Goal: Information Seeking & Learning: Learn about a topic

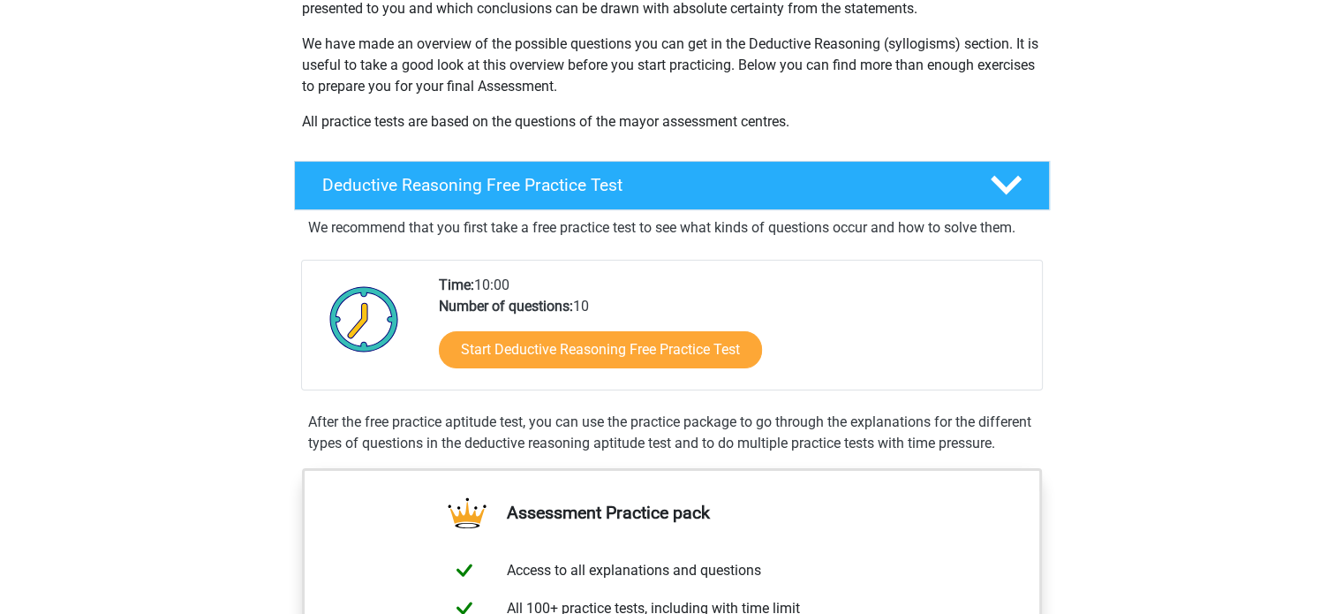
scroll to position [265, 0]
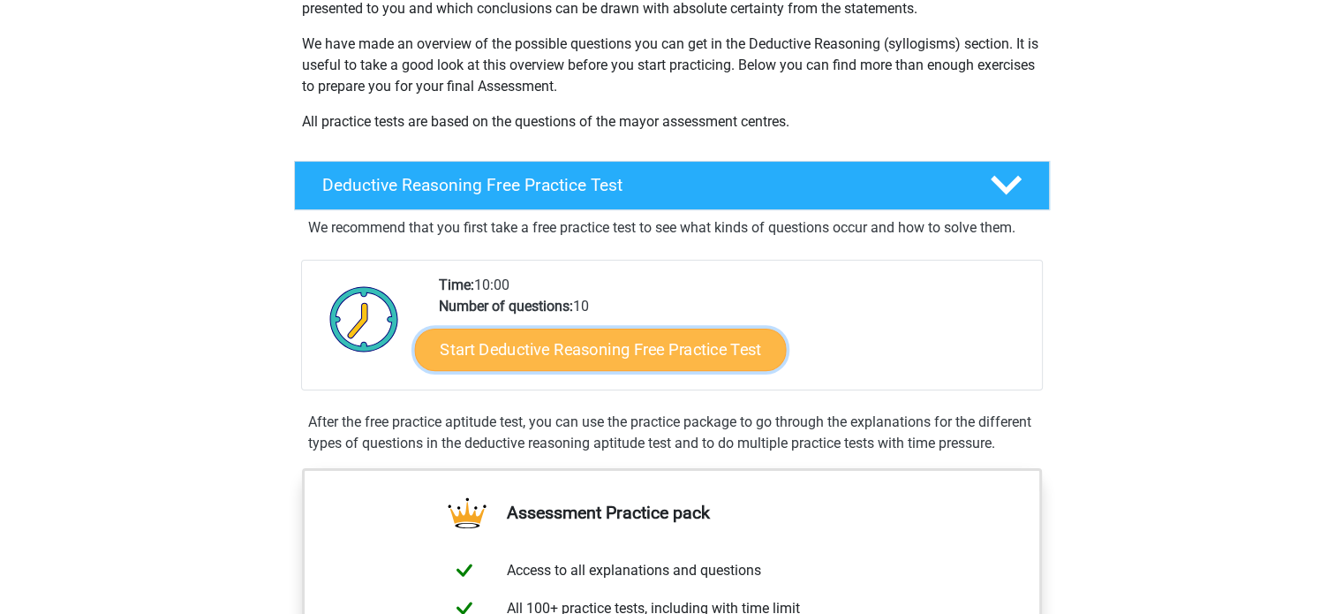
click at [514, 359] on link "Start Deductive Reasoning Free Practice Test" at bounding box center [600, 349] width 372 height 42
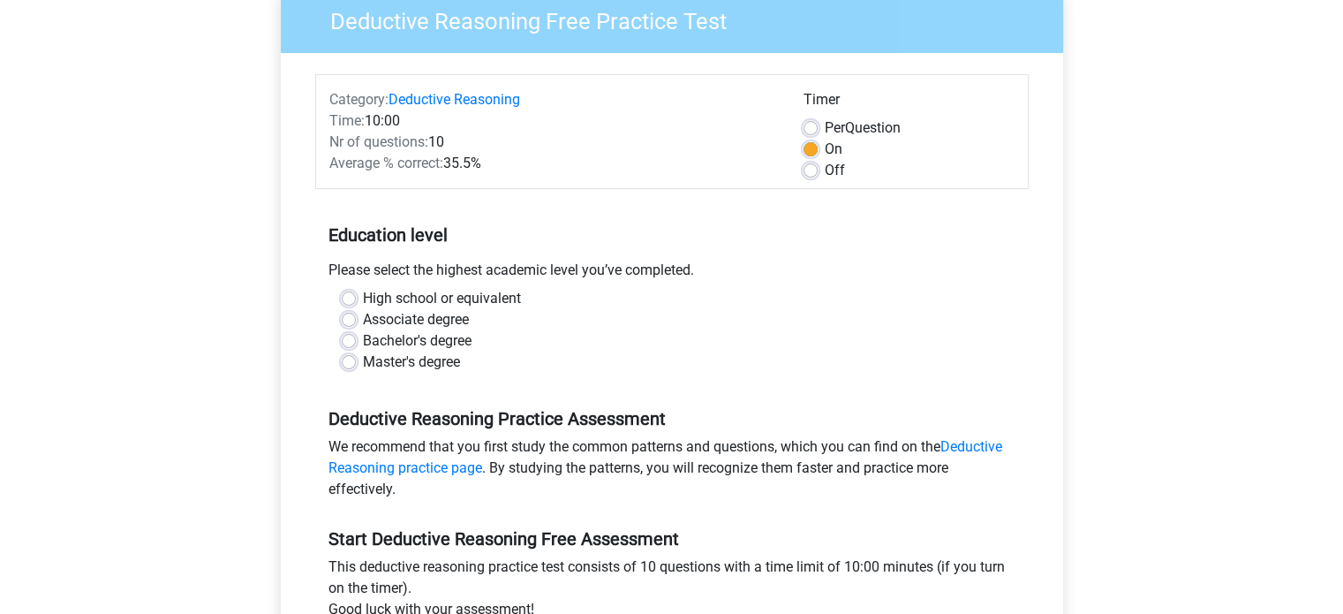
scroll to position [177, 0]
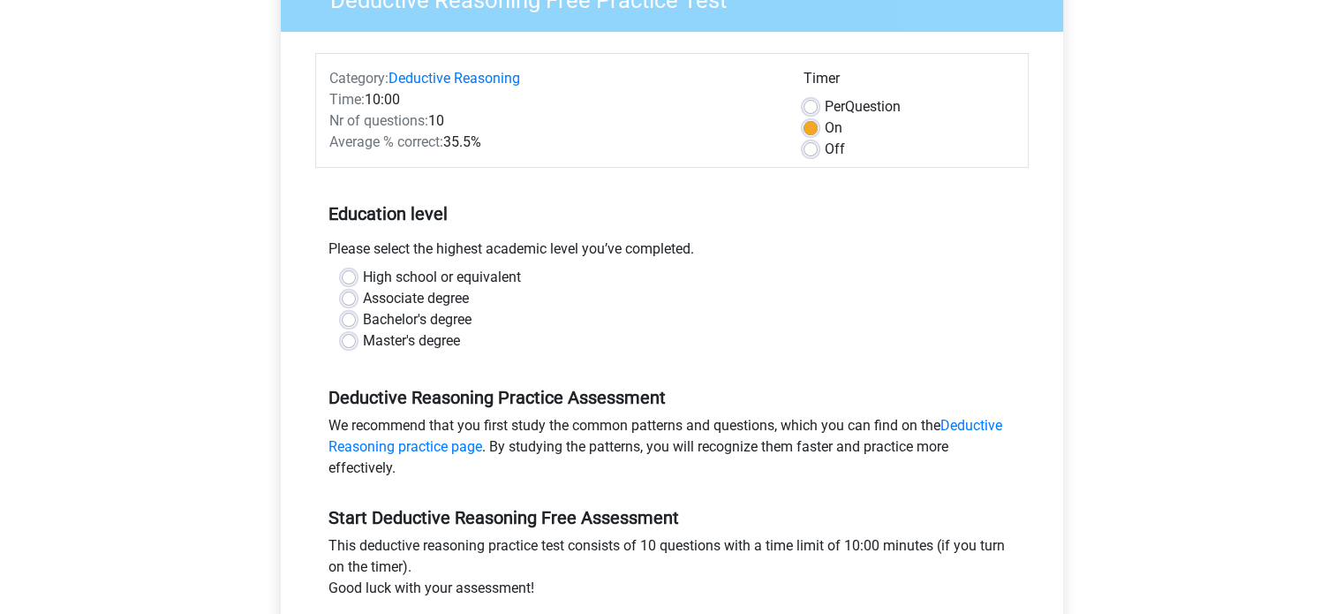
click at [363, 324] on label "Bachelor's degree" at bounding box center [417, 319] width 109 height 21
click at [346, 324] on input "Bachelor's degree" at bounding box center [349, 318] width 14 height 18
radio input "true"
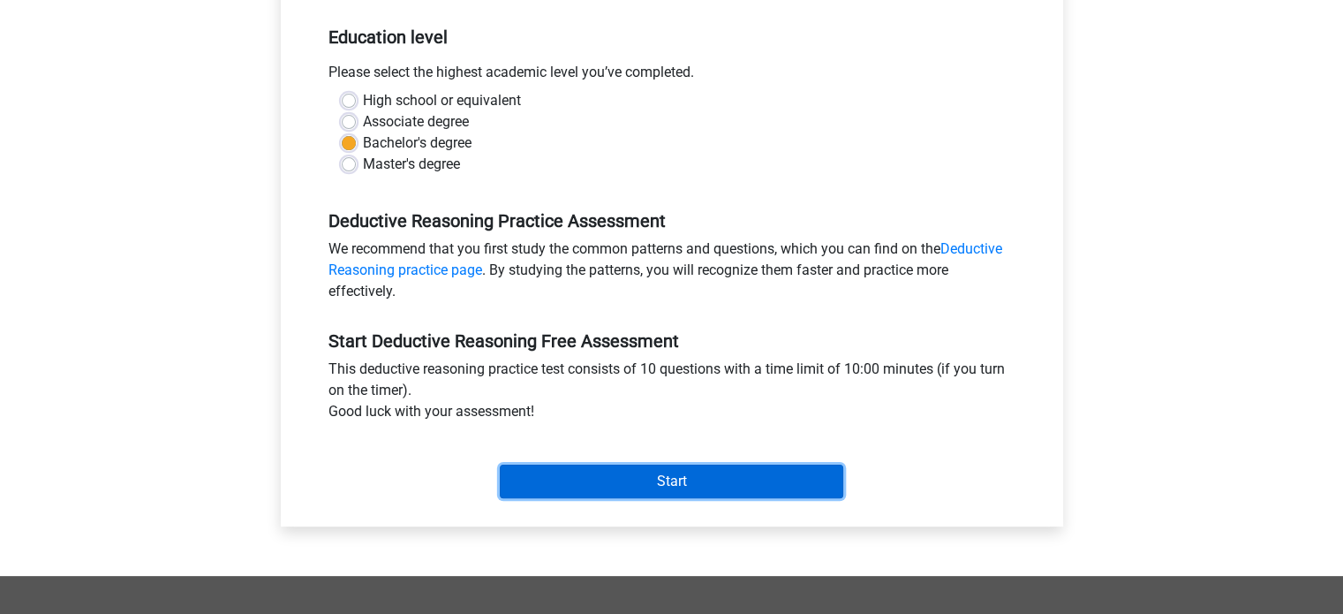
click at [608, 472] on input "Start" at bounding box center [672, 482] width 344 height 34
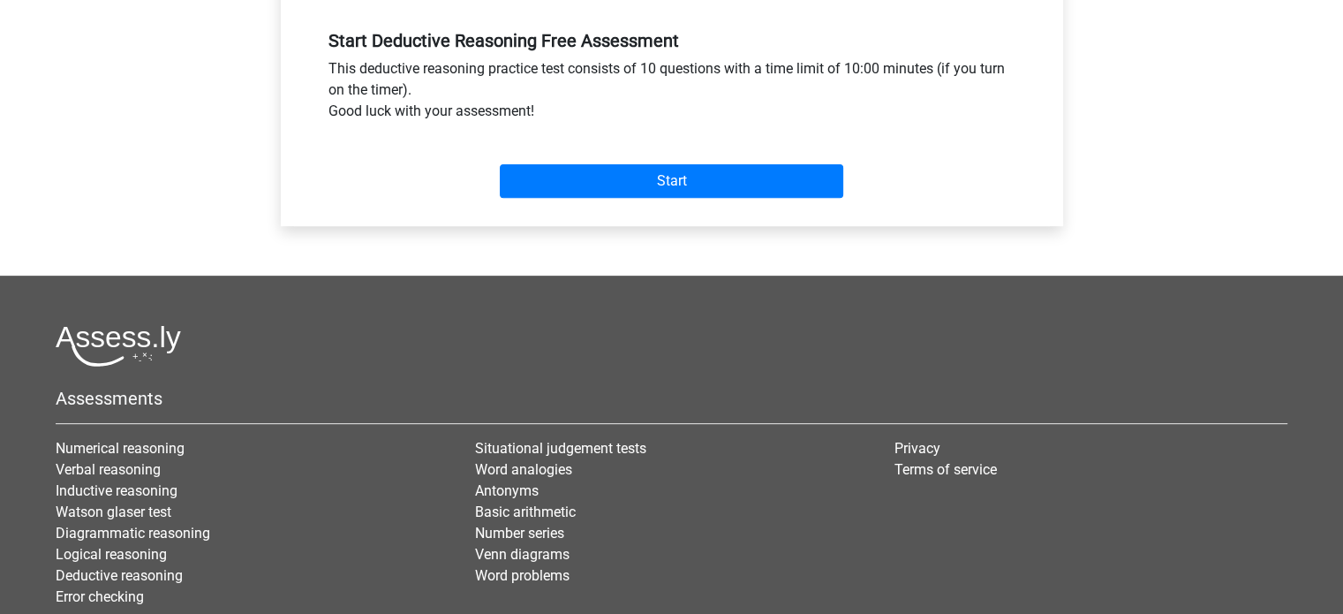
scroll to position [781, 0]
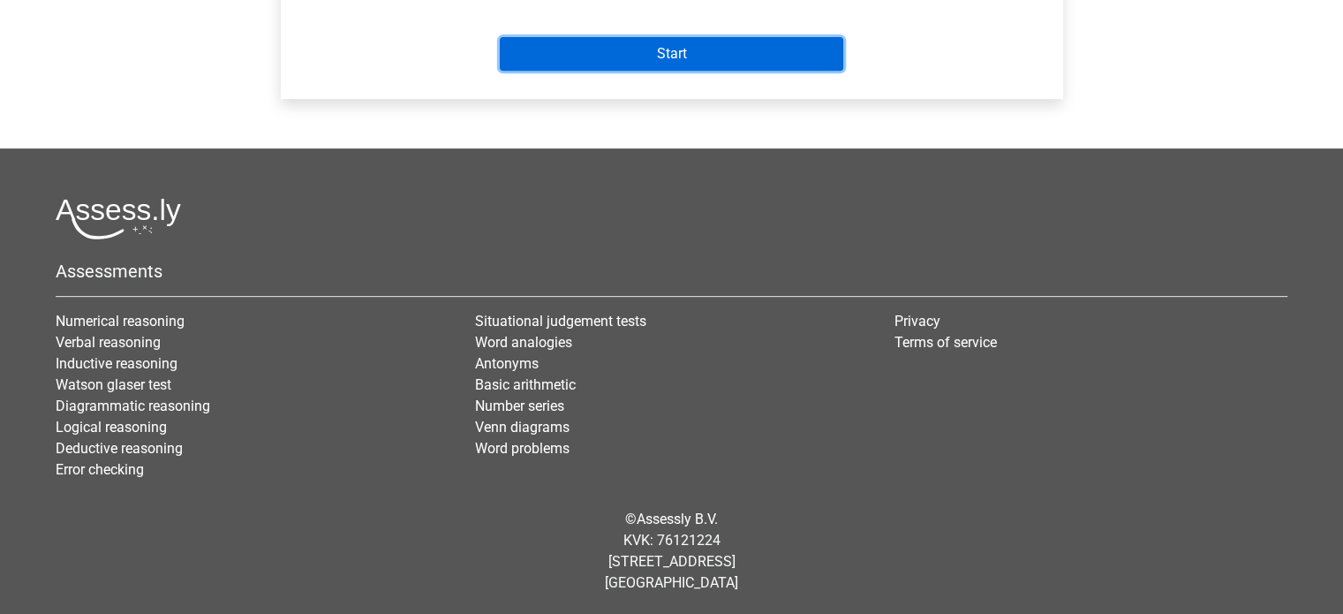
click at [742, 44] on input "Start" at bounding box center [672, 54] width 344 height 34
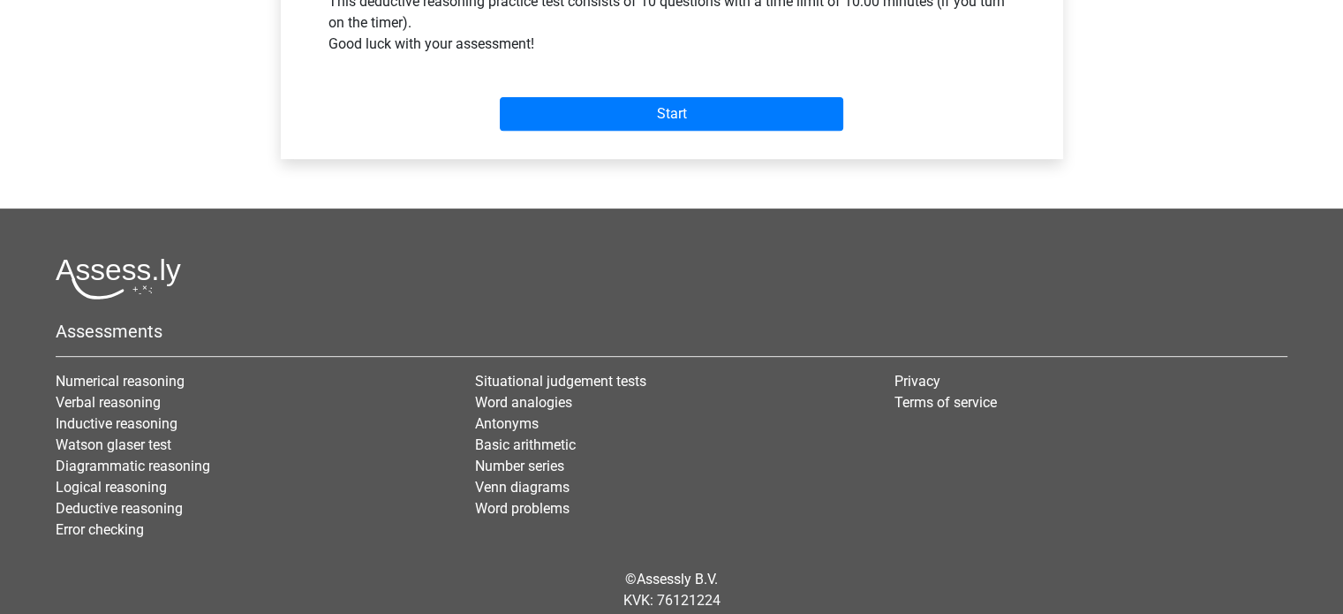
scroll to position [604, 0]
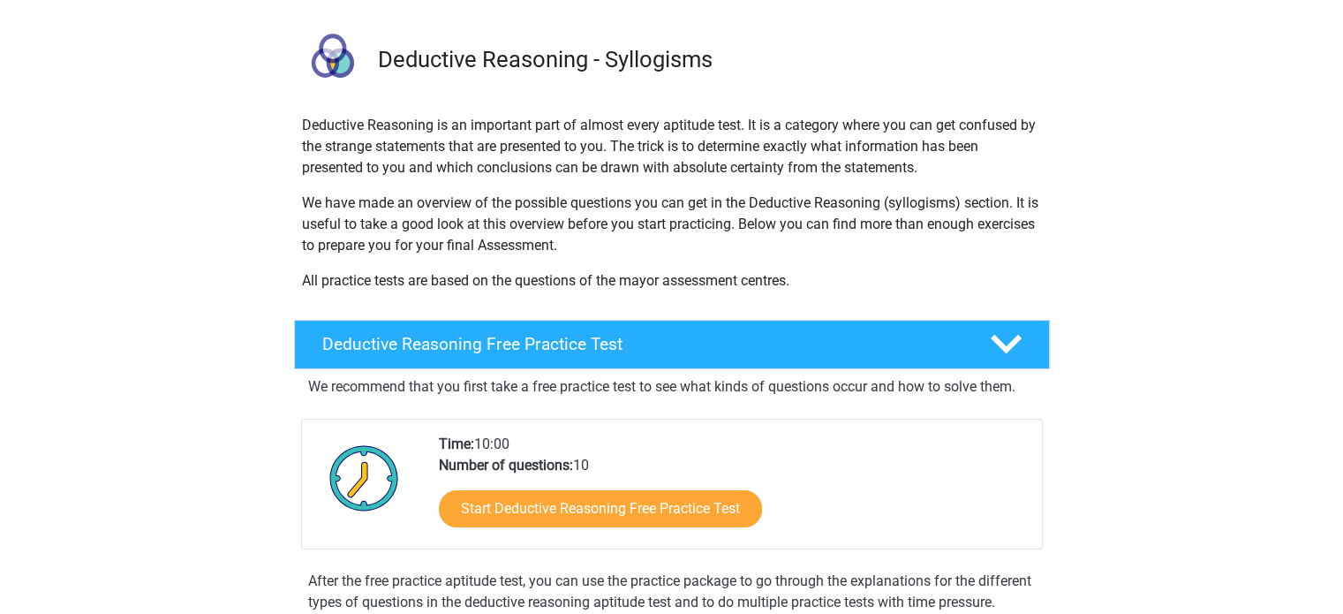
scroll to position [265, 0]
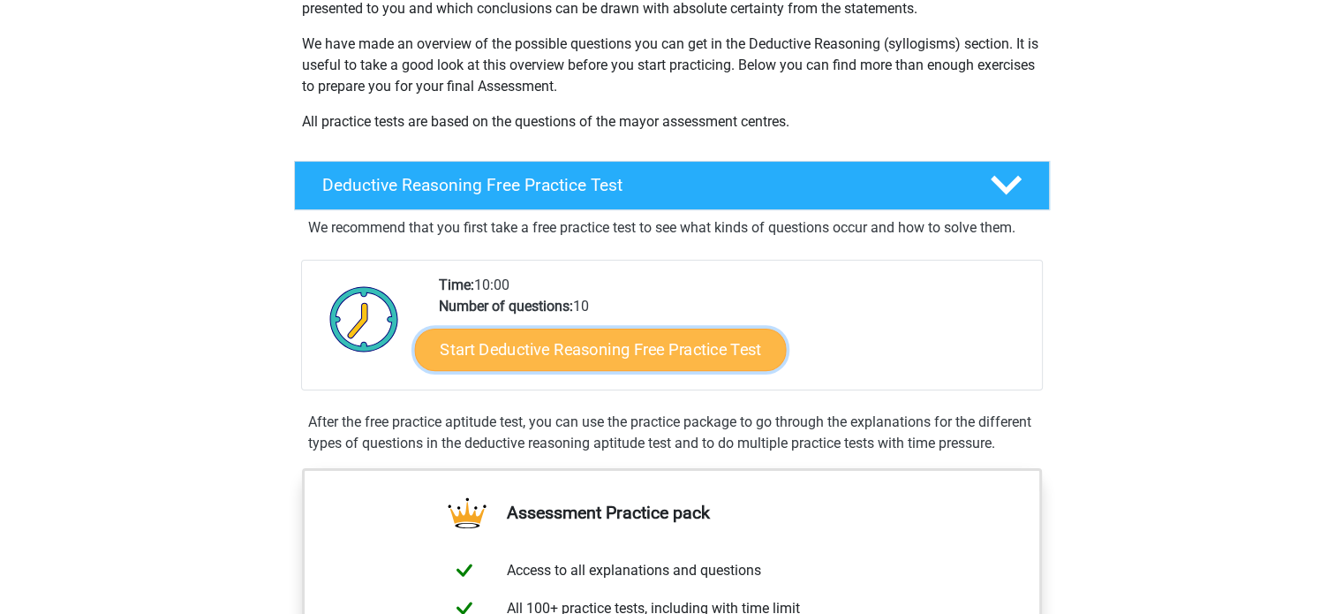
click at [601, 352] on link "Start Deductive Reasoning Free Practice Test" at bounding box center [600, 349] width 372 height 42
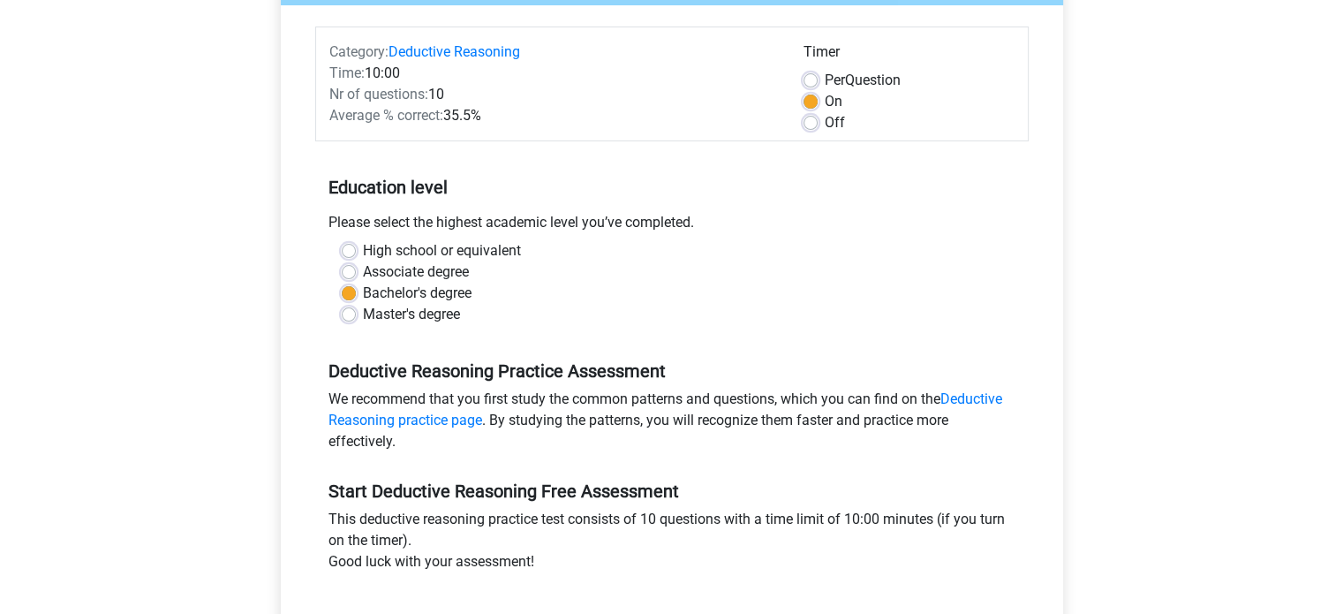
scroll to position [442, 0]
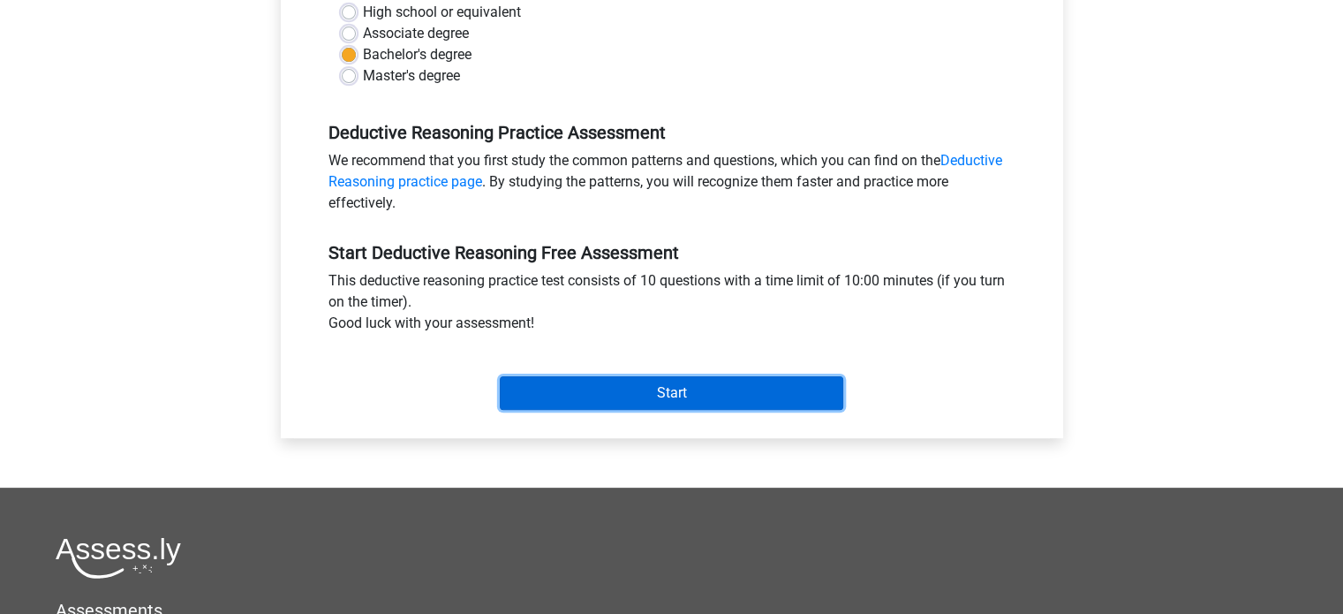
click at [607, 380] on input "Start" at bounding box center [672, 393] width 344 height 34
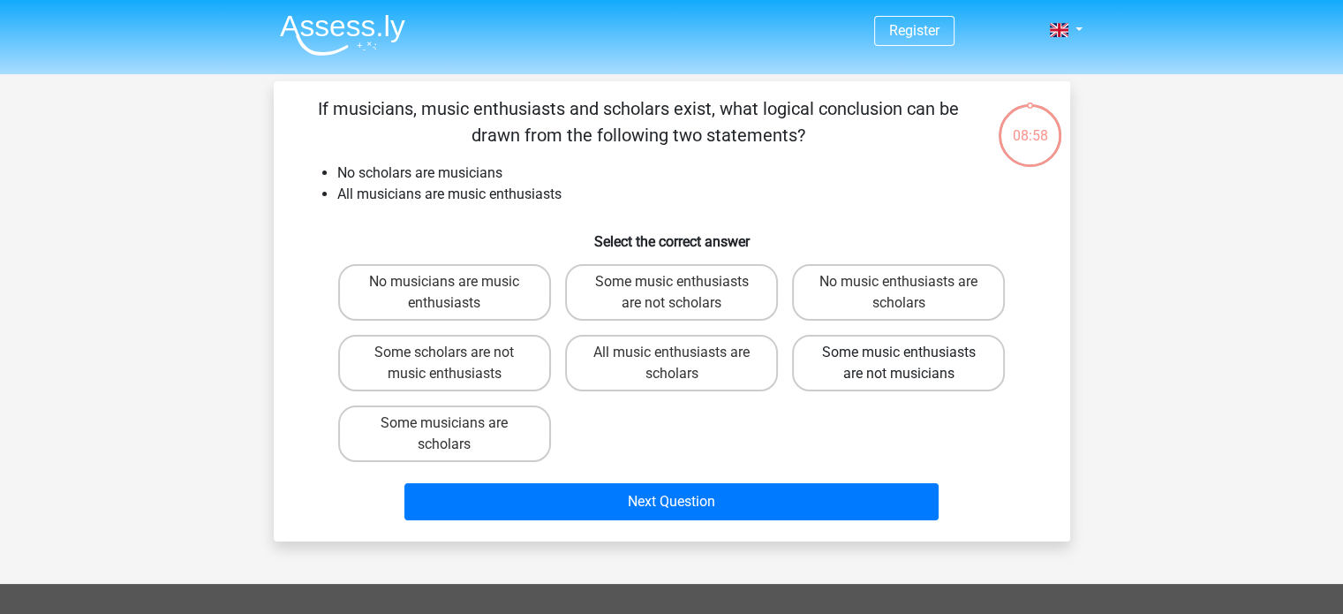
click at [854, 377] on label "Some music enthusiasts are not musicians" at bounding box center [898, 363] width 213 height 57
click at [899, 364] on input "Some music enthusiasts are not musicians" at bounding box center [904, 357] width 11 height 11
radio input "true"
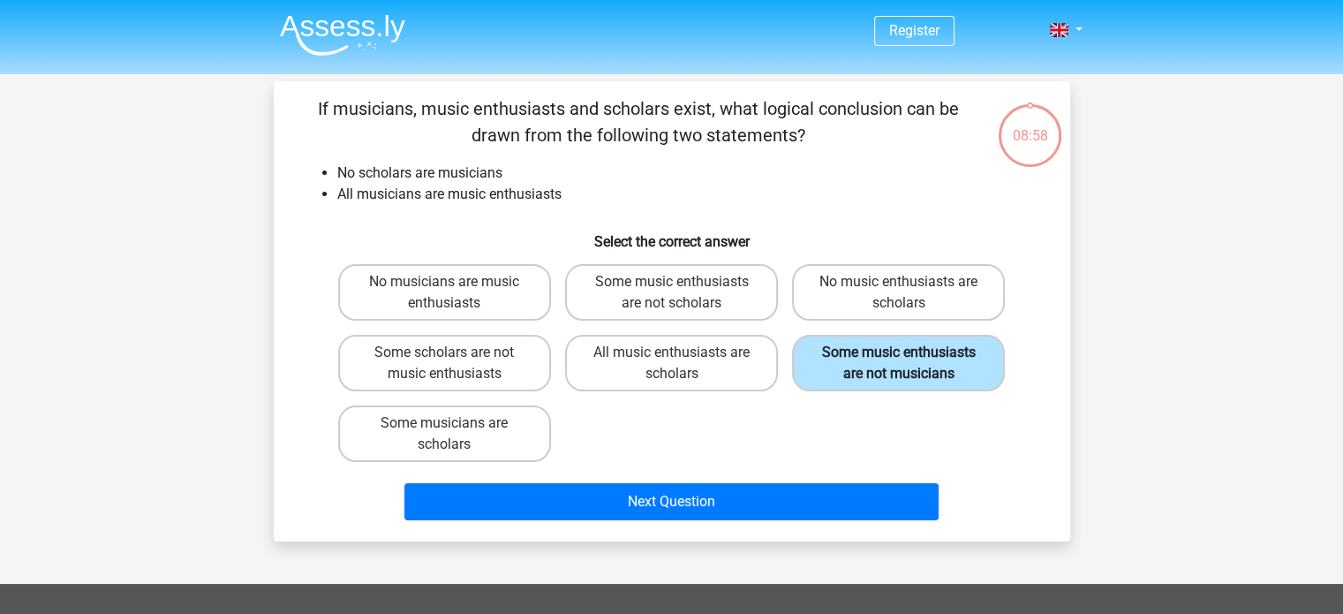
click at [854, 377] on label "Some music enthusiasts are not musicians" at bounding box center [898, 363] width 213 height 57
click at [899, 364] on input "Some music enthusiasts are not musicians" at bounding box center [904, 357] width 11 height 11
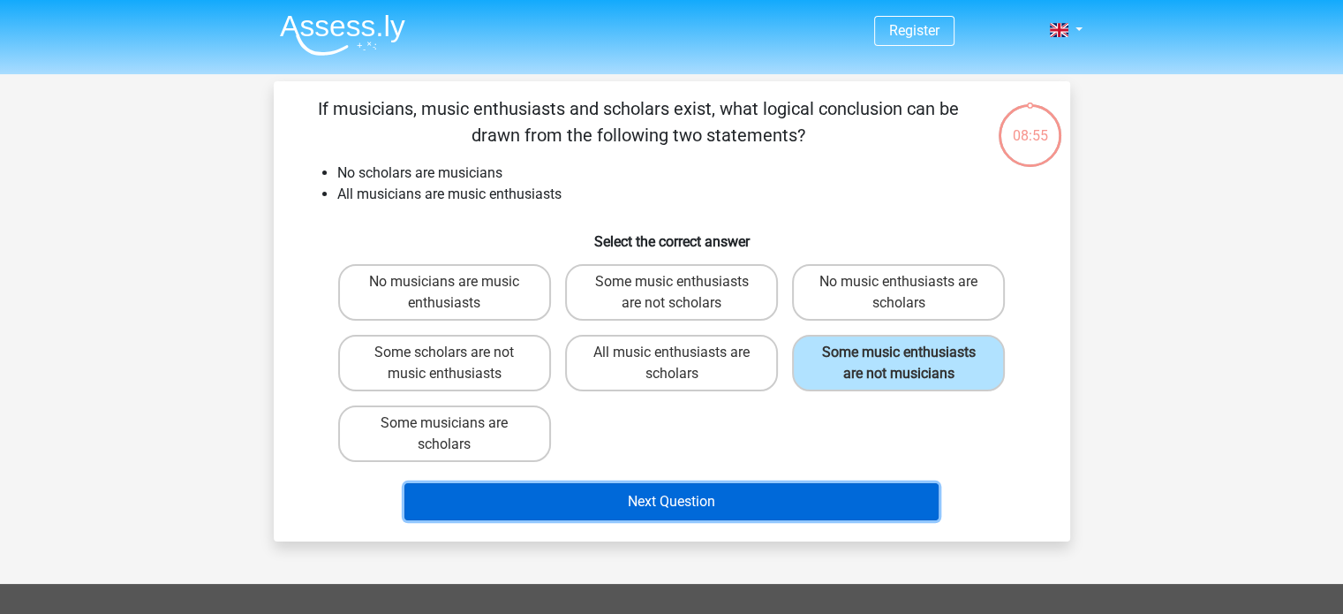
click at [842, 508] on button "Next Question" at bounding box center [671, 501] width 534 height 37
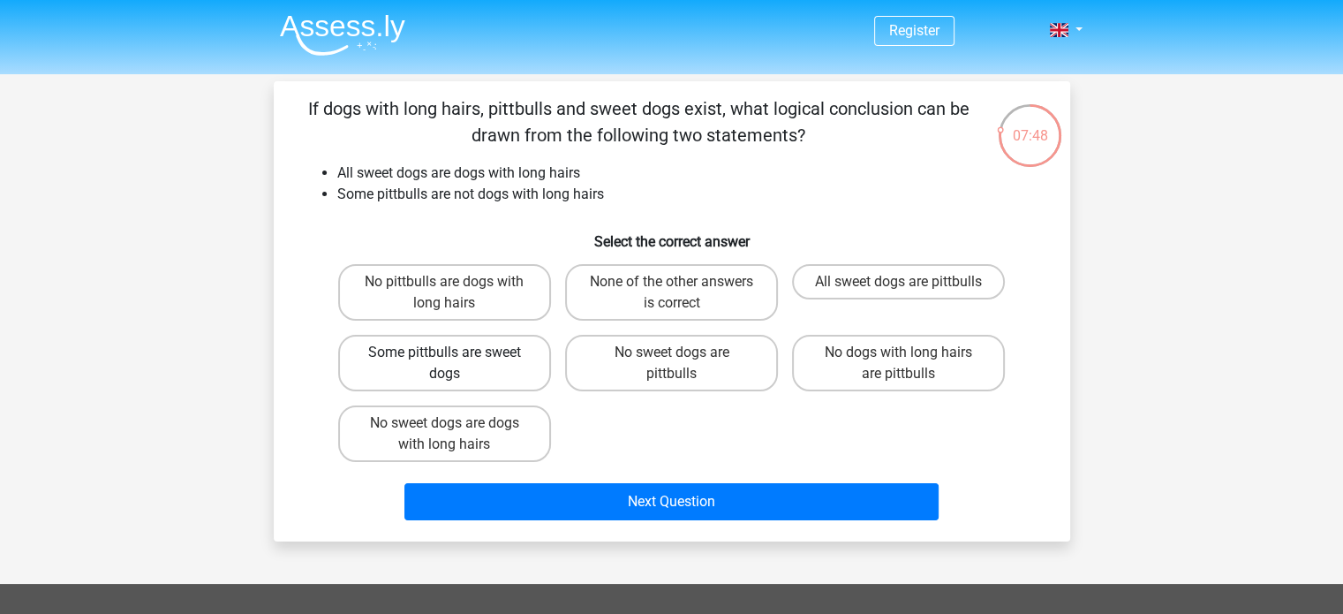
click at [465, 357] on label "Some pittbulls are sweet dogs" at bounding box center [444, 363] width 213 height 57
click at [456, 357] on input "Some pittbulls are sweet dogs" at bounding box center [449, 357] width 11 height 11
radio input "true"
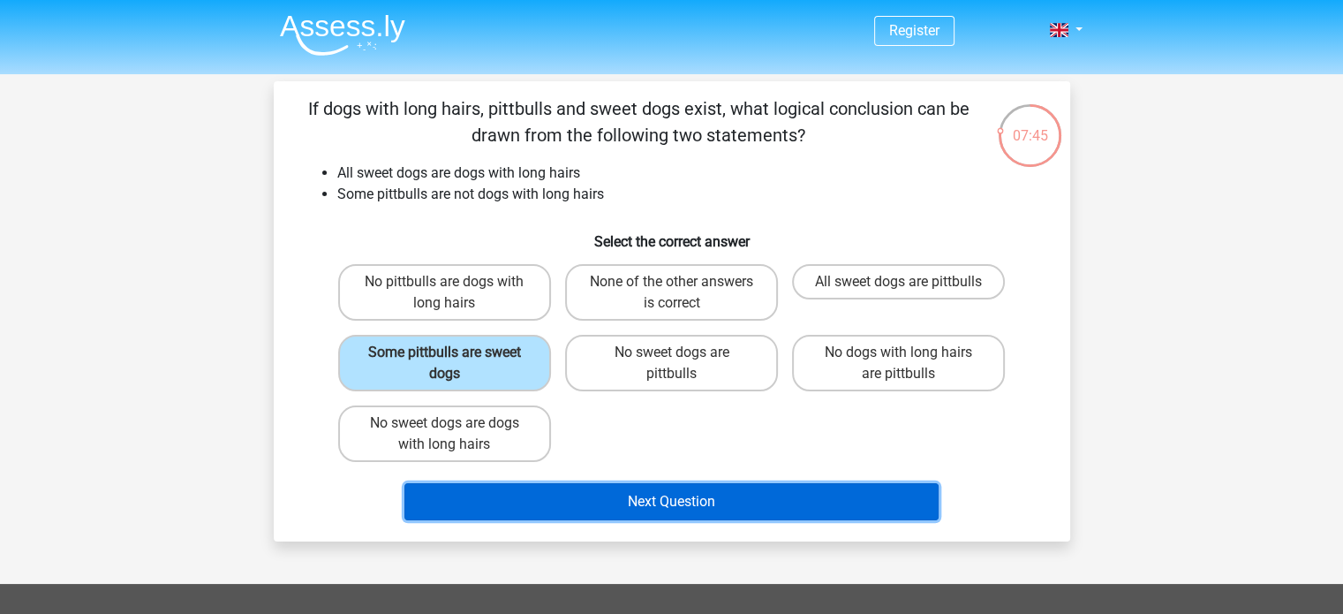
click at [685, 494] on button "Next Question" at bounding box center [671, 501] width 534 height 37
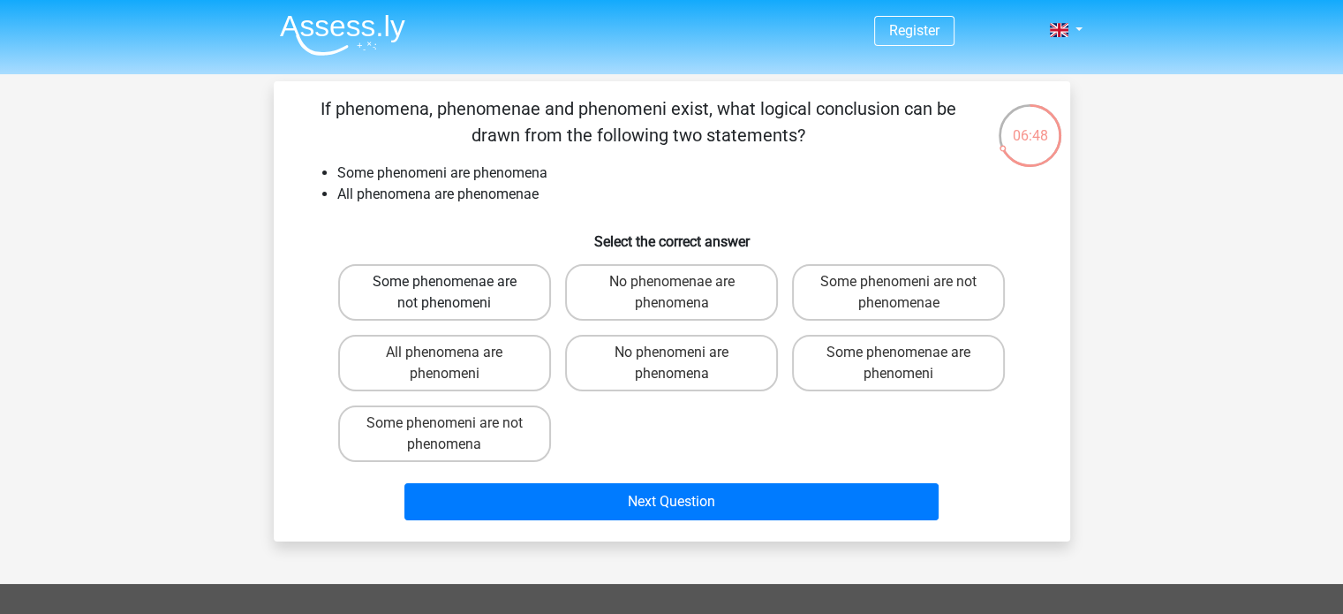
click at [470, 298] on label "Some phenomenae are not phenomeni" at bounding box center [444, 292] width 213 height 57
click at [456, 293] on input "Some phenomenae are not phenomeni" at bounding box center [449, 287] width 11 height 11
radio input "true"
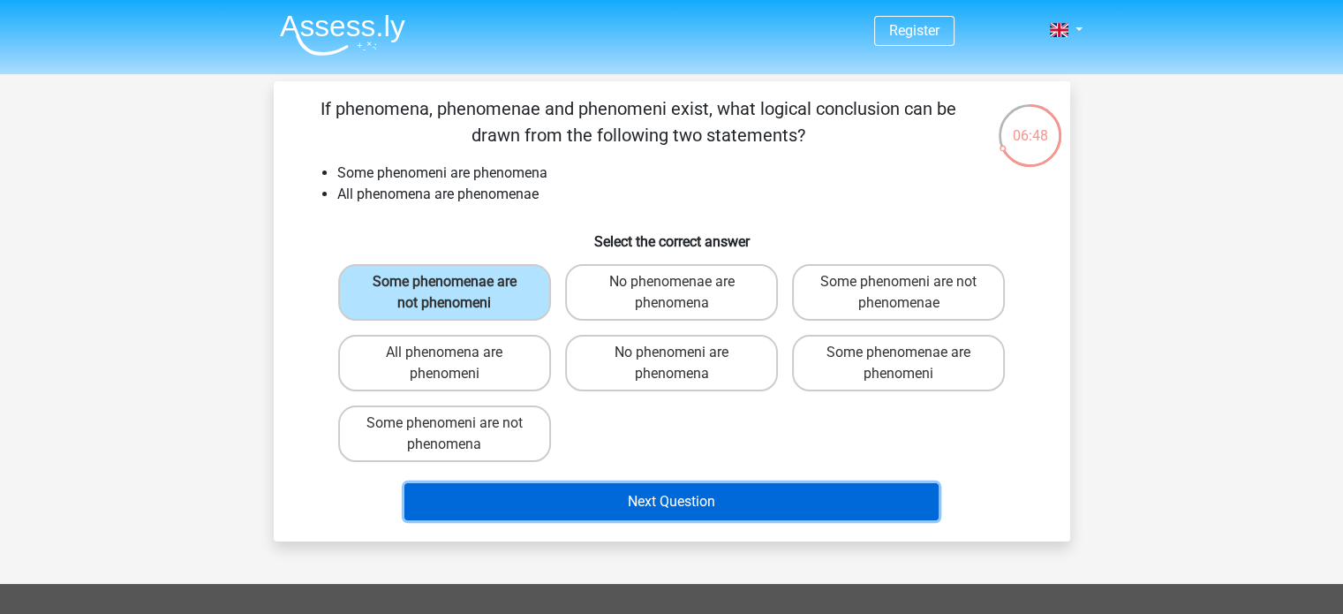
click at [709, 513] on button "Next Question" at bounding box center [671, 501] width 534 height 37
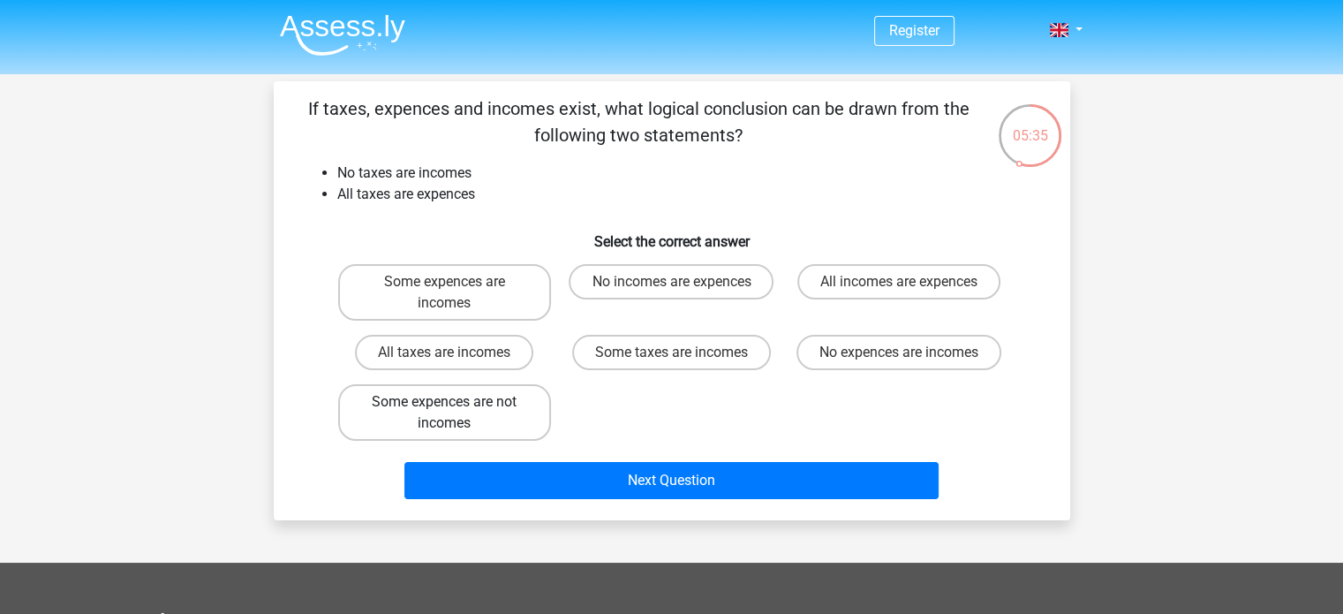
click at [506, 412] on label "Some expences are not incomes" at bounding box center [444, 412] width 213 height 57
click at [456, 412] on input "Some expences are not incomes" at bounding box center [449, 407] width 11 height 11
radio input "true"
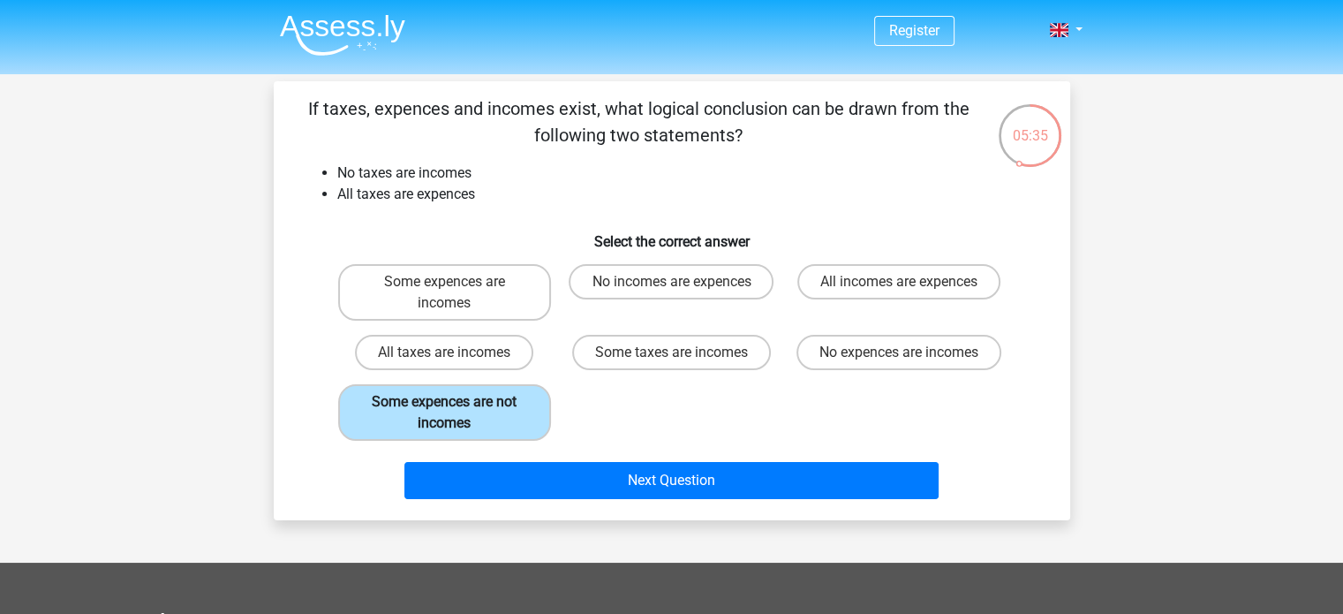
click at [506, 412] on label "Some expences are not incomes" at bounding box center [444, 412] width 213 height 57
click at [456, 412] on input "Some expences are not incomes" at bounding box center [449, 407] width 11 height 11
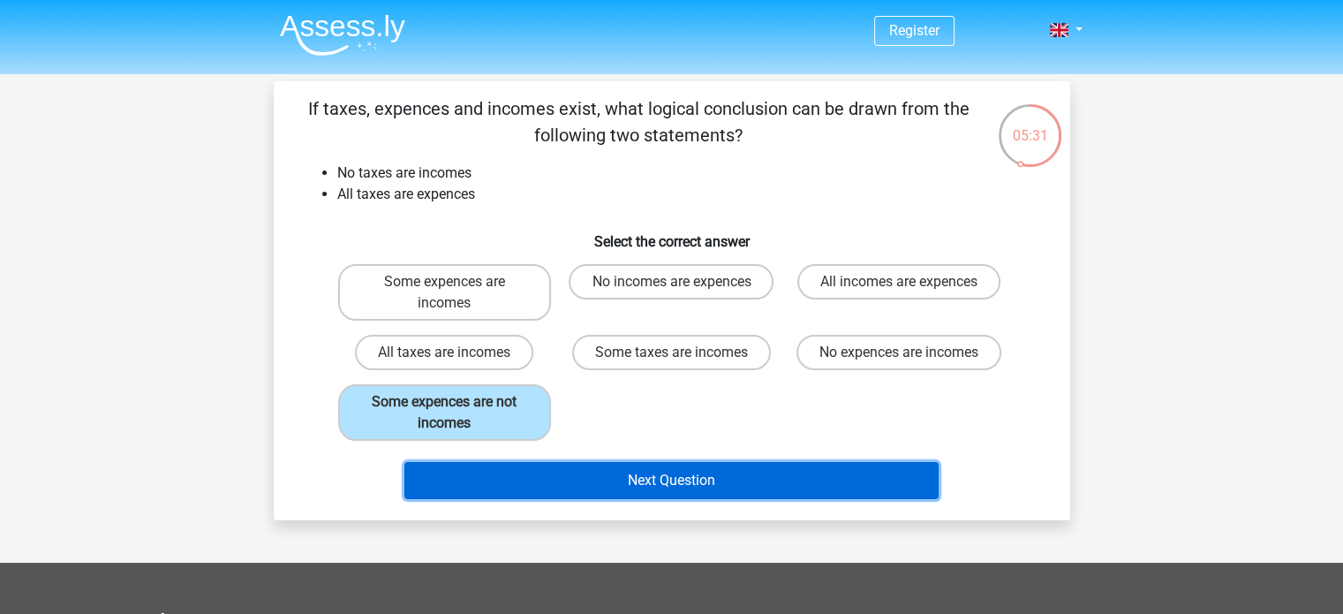
click at [593, 477] on button "Next Question" at bounding box center [671, 480] width 534 height 37
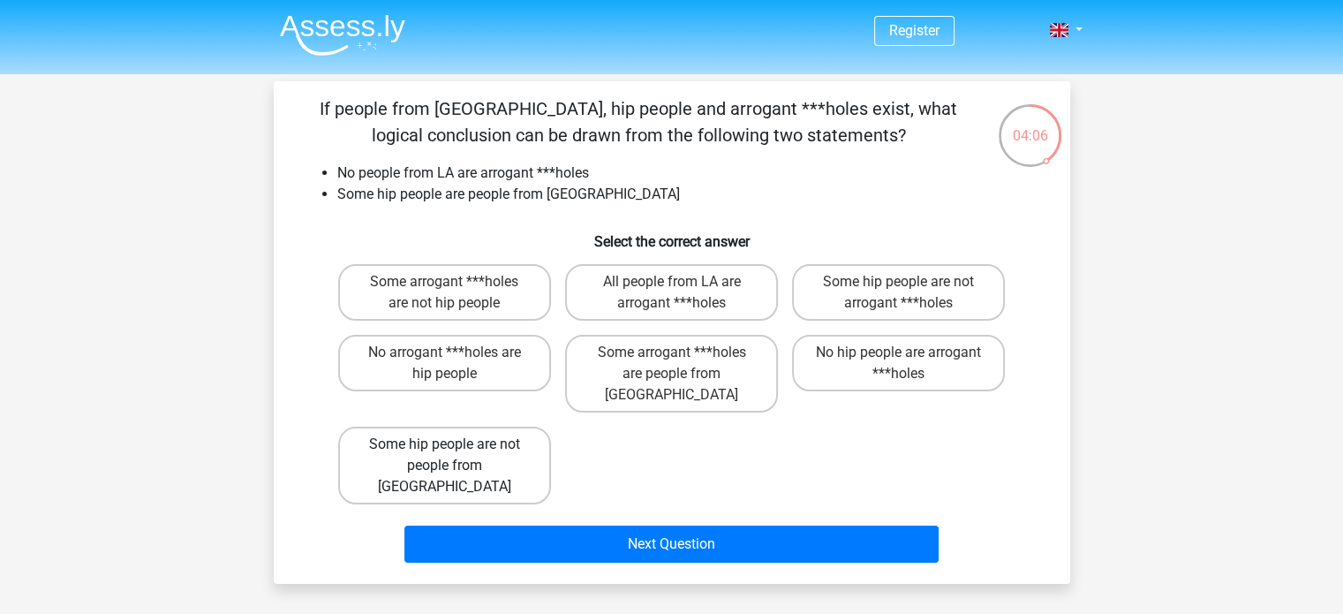
click at [444, 446] on label "Some hip people are not people from LA" at bounding box center [444, 466] width 213 height 78
click at [444, 446] on input "Some hip people are not people from LA" at bounding box center [449, 449] width 11 height 11
radio input "true"
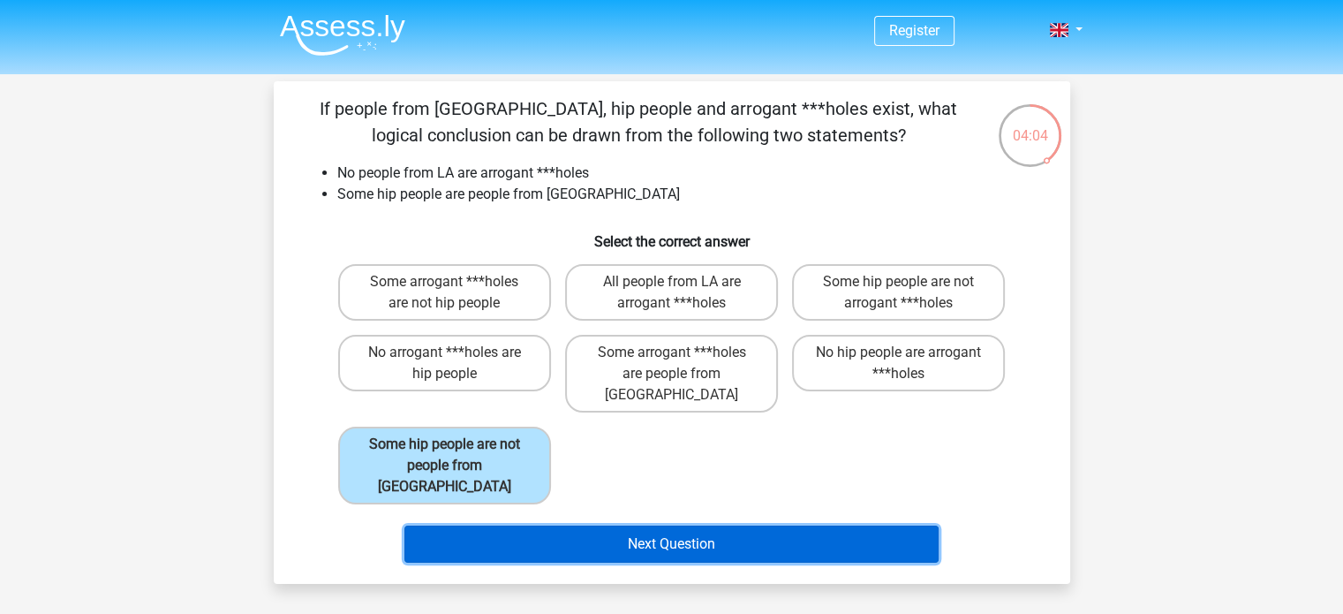
click at [517, 525] on button "Next Question" at bounding box center [671, 543] width 534 height 37
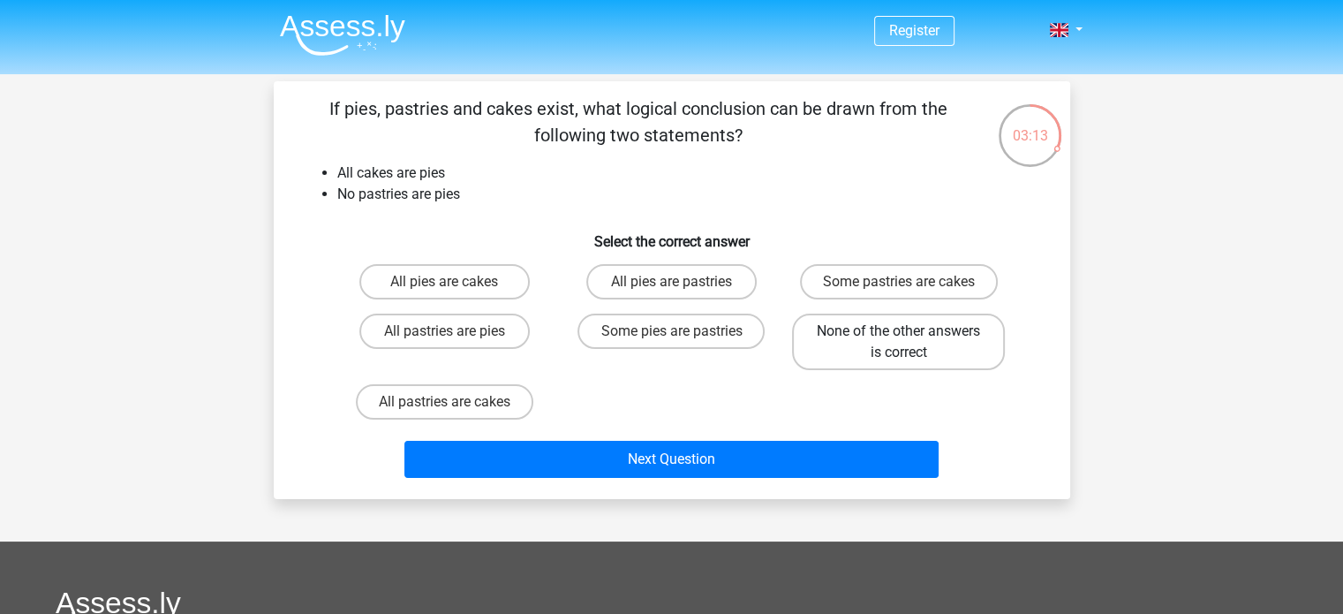
click at [888, 356] on label "None of the other answers is correct" at bounding box center [898, 342] width 213 height 57
click at [899, 343] on input "None of the other answers is correct" at bounding box center [904, 336] width 11 height 11
radio input "true"
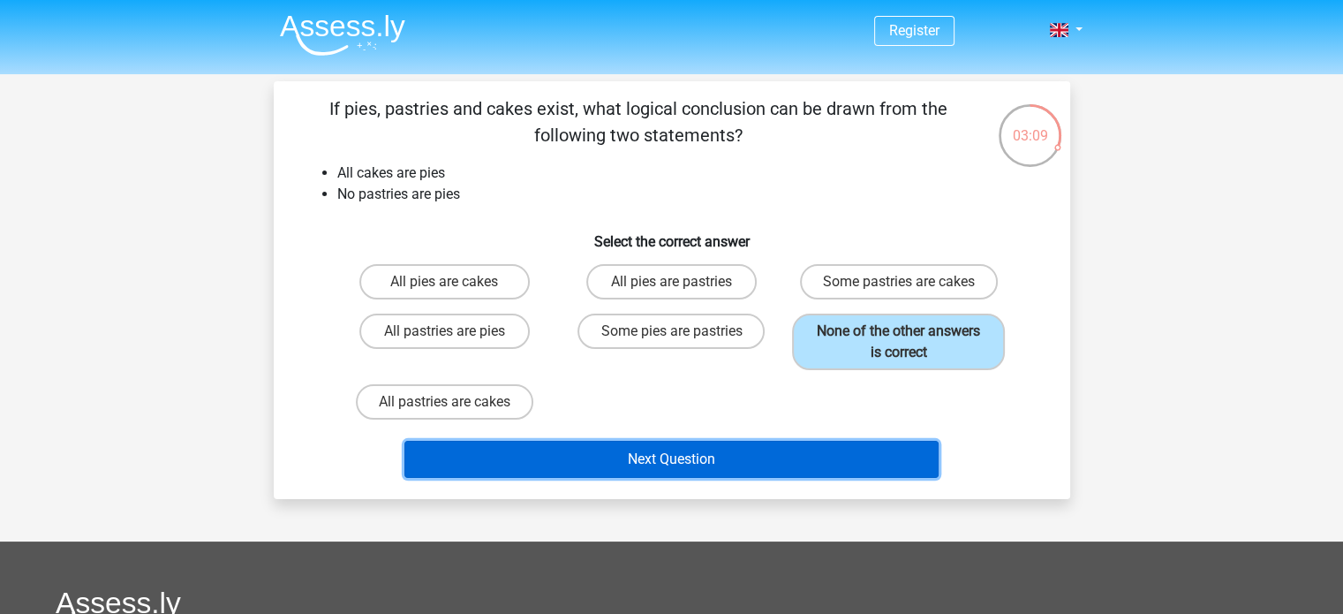
click at [689, 448] on button "Next Question" at bounding box center [671, 459] width 534 height 37
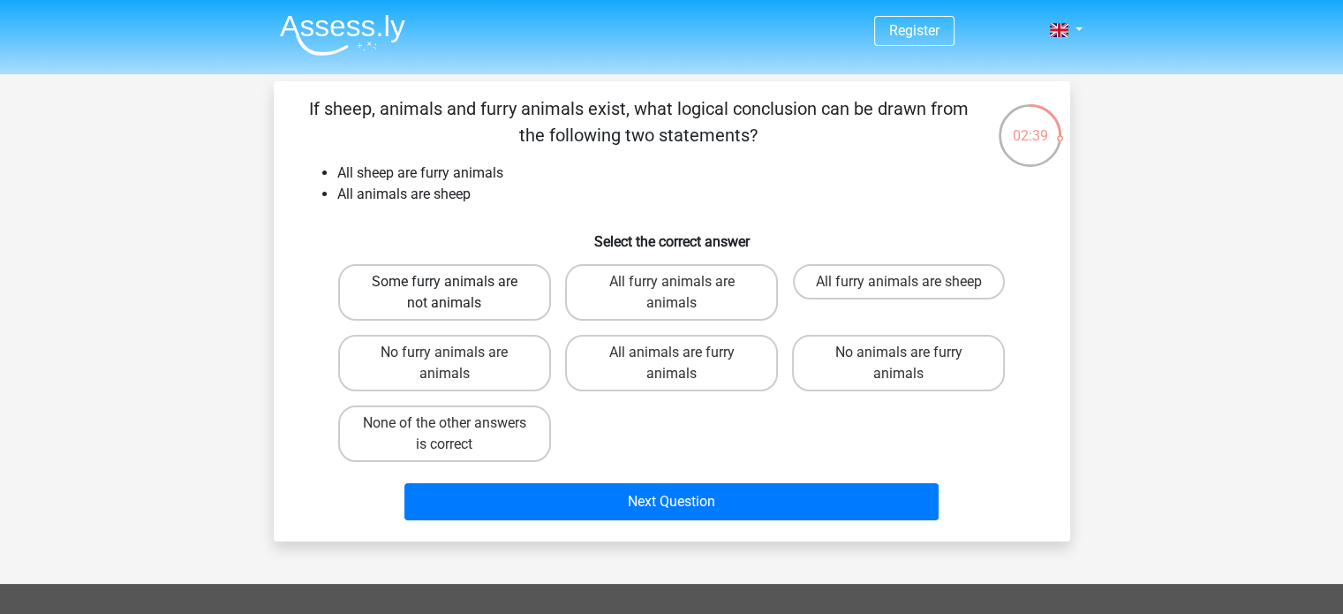
click at [484, 292] on label "Some furry animals are not animals" at bounding box center [444, 292] width 213 height 57
click at [456, 292] on input "Some furry animals are not animals" at bounding box center [449, 287] width 11 height 11
radio input "true"
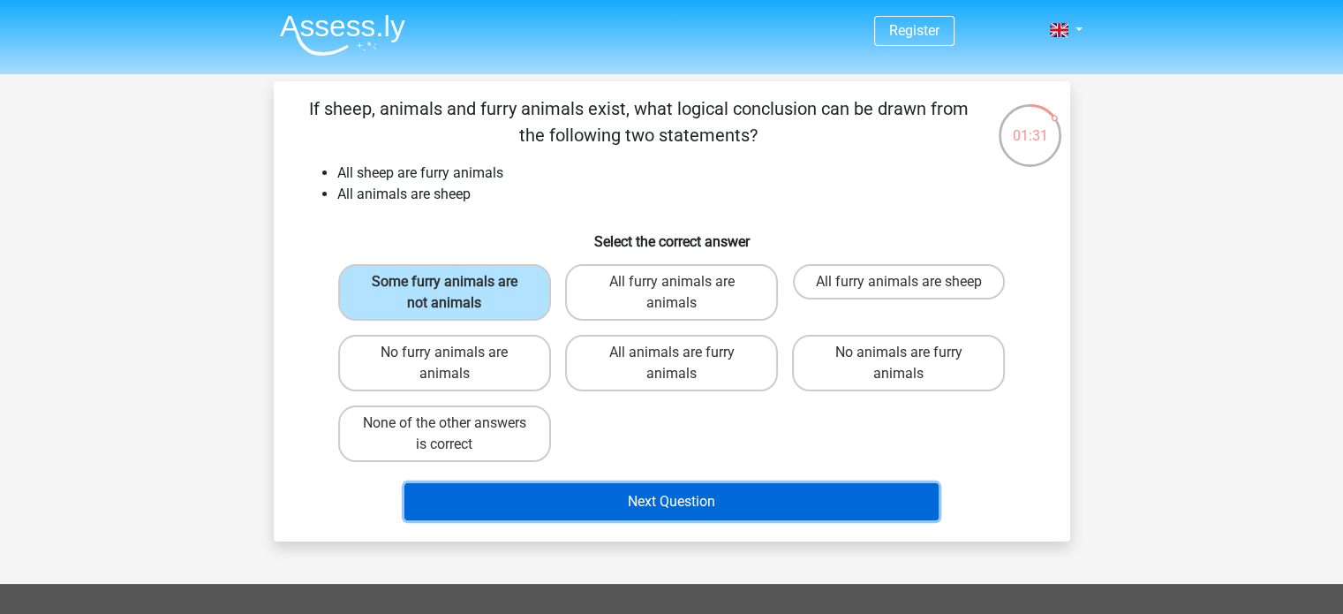
click at [724, 483] on button "Next Question" at bounding box center [671, 501] width 534 height 37
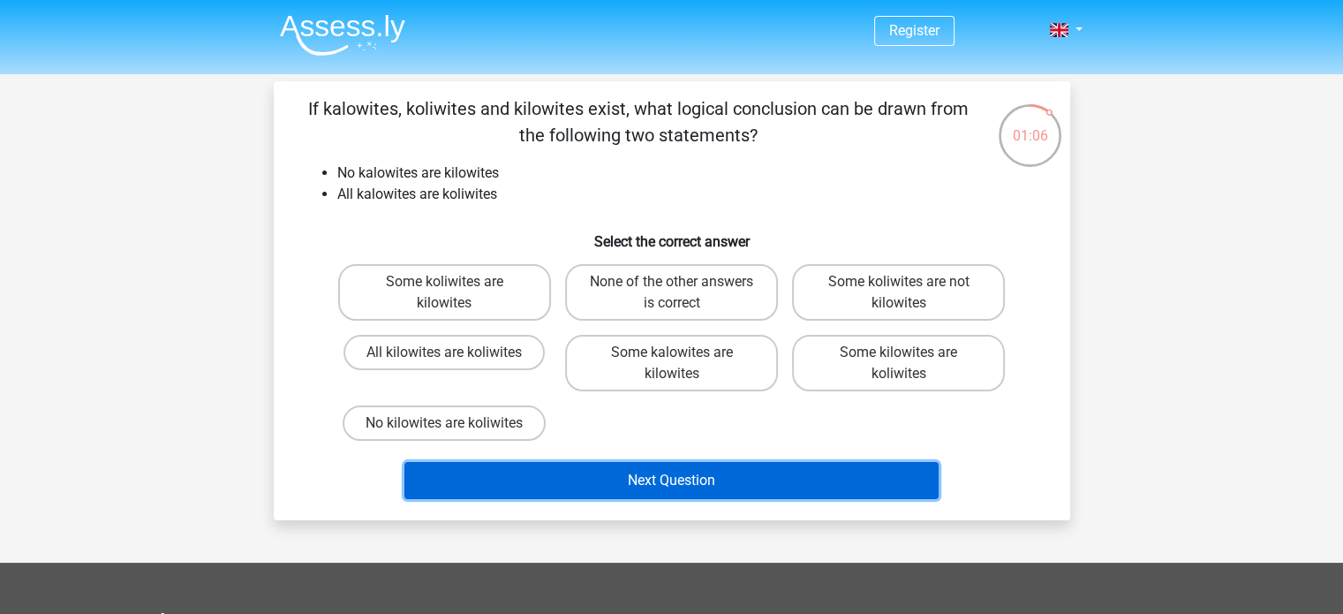
click at [572, 465] on button "Next Question" at bounding box center [671, 480] width 534 height 37
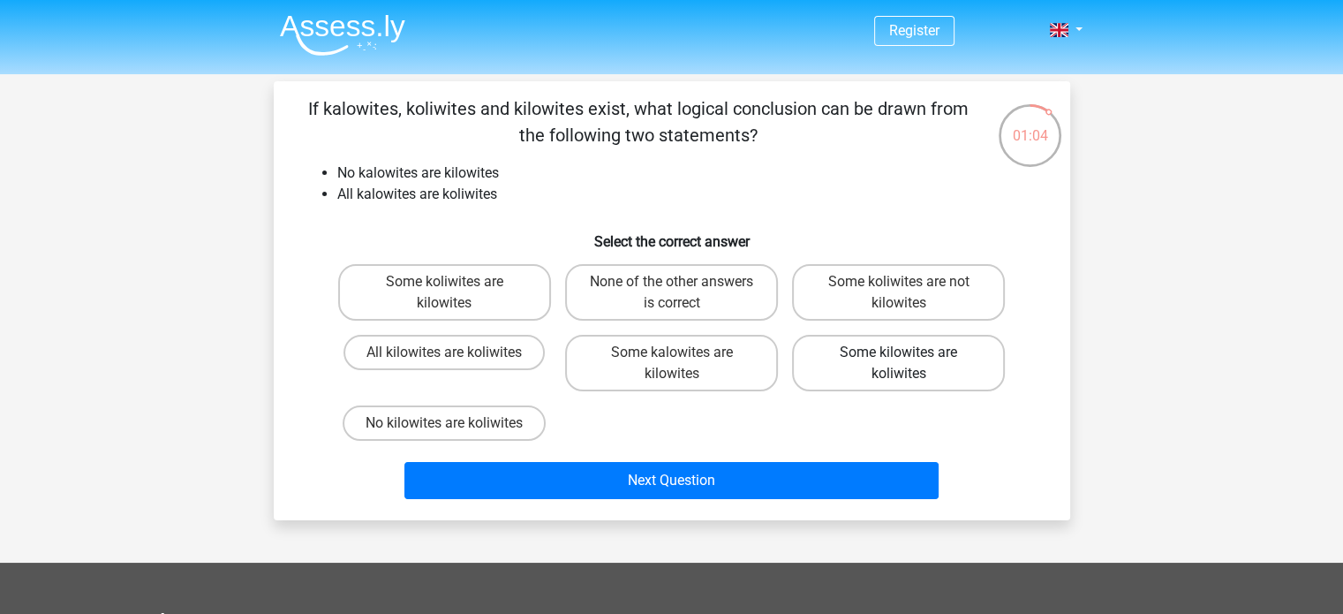
click at [820, 361] on label "Some kilowites are koliwites" at bounding box center [898, 363] width 213 height 57
click at [899, 361] on input "Some kilowites are koliwites" at bounding box center [904, 357] width 11 height 11
radio input "true"
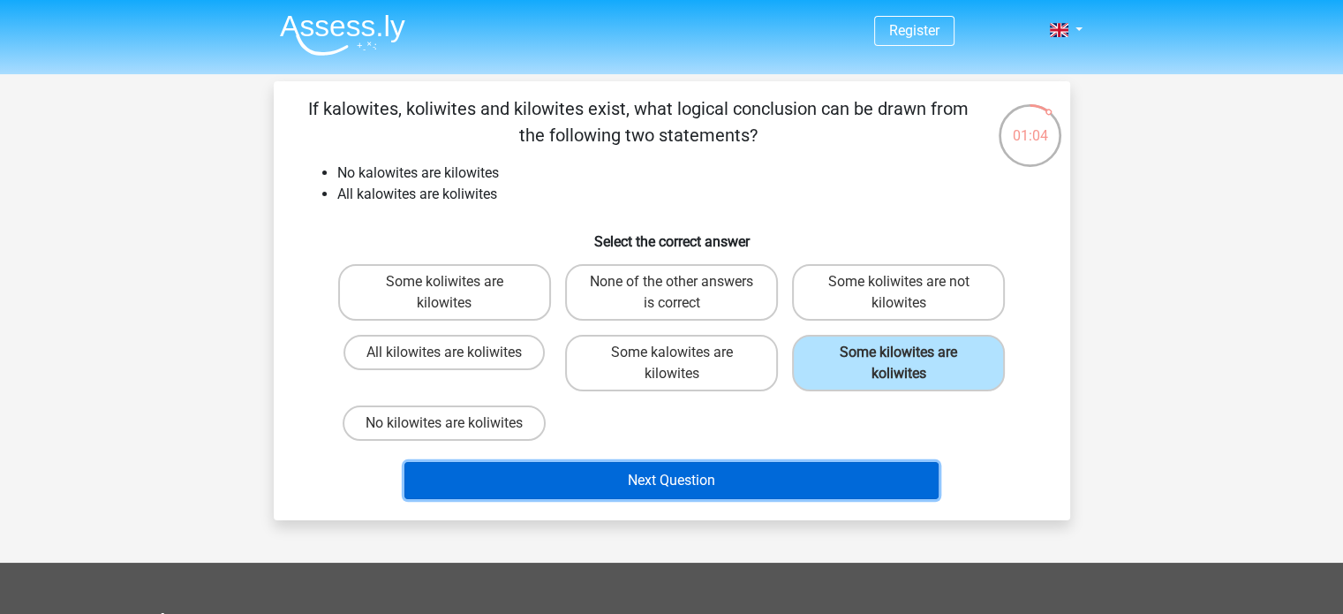
click at [767, 487] on button "Next Question" at bounding box center [671, 480] width 534 height 37
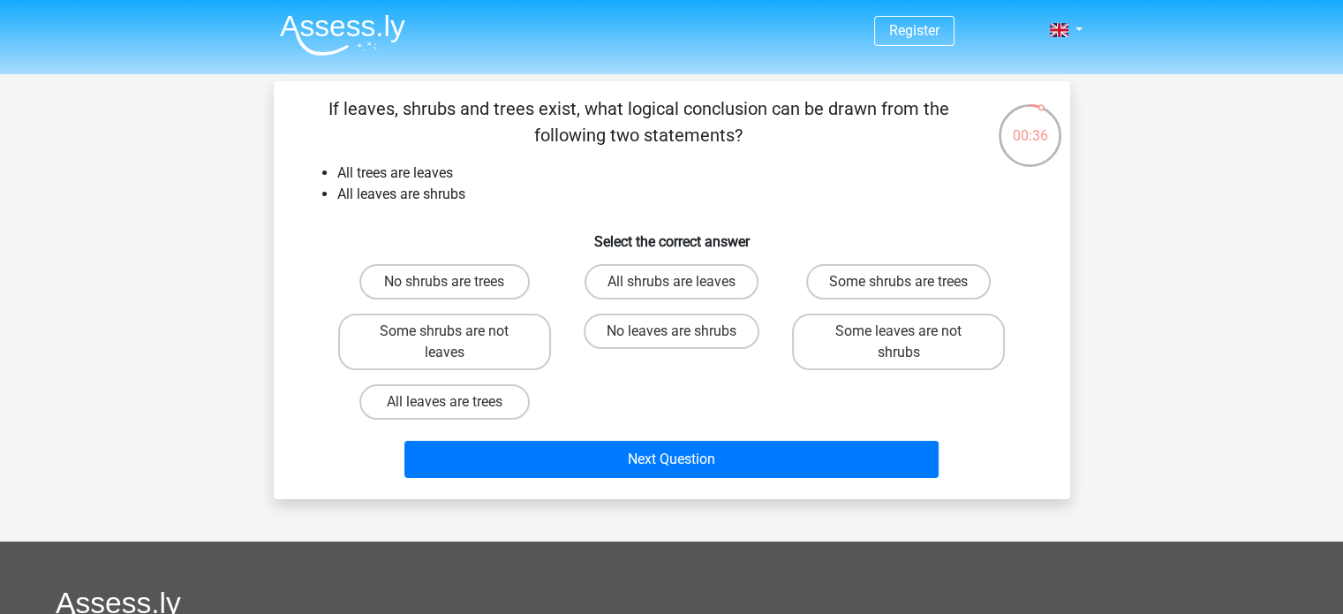
click at [903, 290] on input "Some shrubs are trees" at bounding box center [904, 287] width 11 height 11
radio input "true"
click at [480, 349] on label "Some shrubs are not leaves" at bounding box center [444, 342] width 213 height 57
click at [456, 343] on input "Some shrubs are not leaves" at bounding box center [449, 336] width 11 height 11
radio input "true"
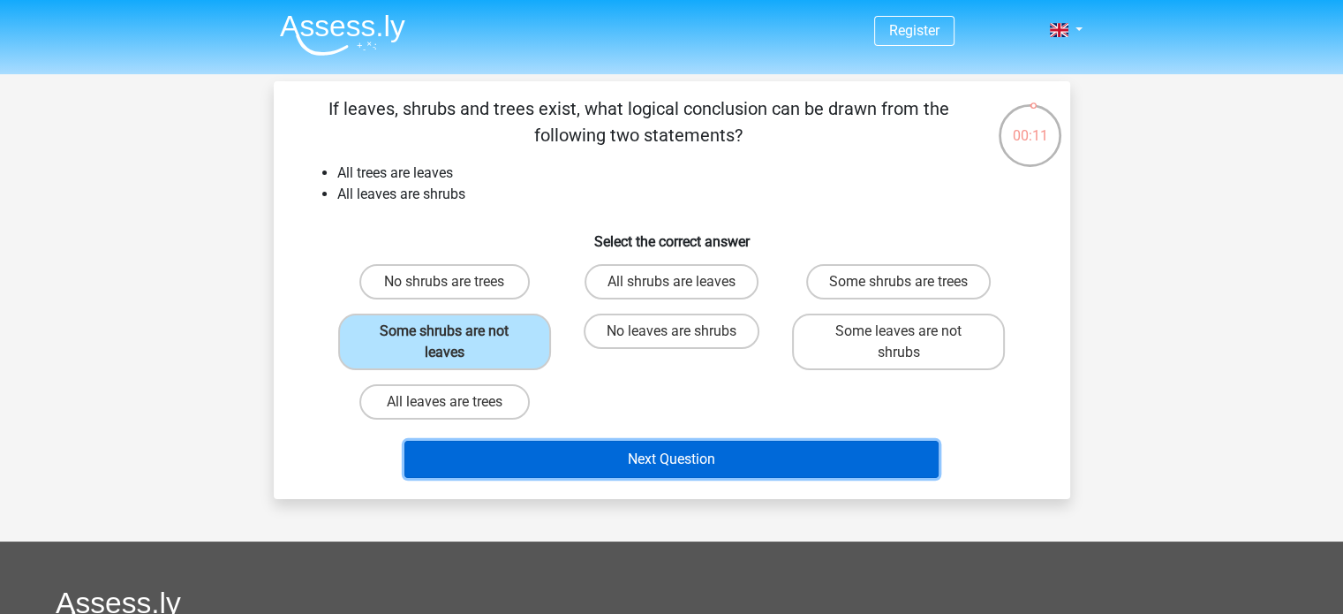
click at [701, 455] on button "Next Question" at bounding box center [671, 459] width 534 height 37
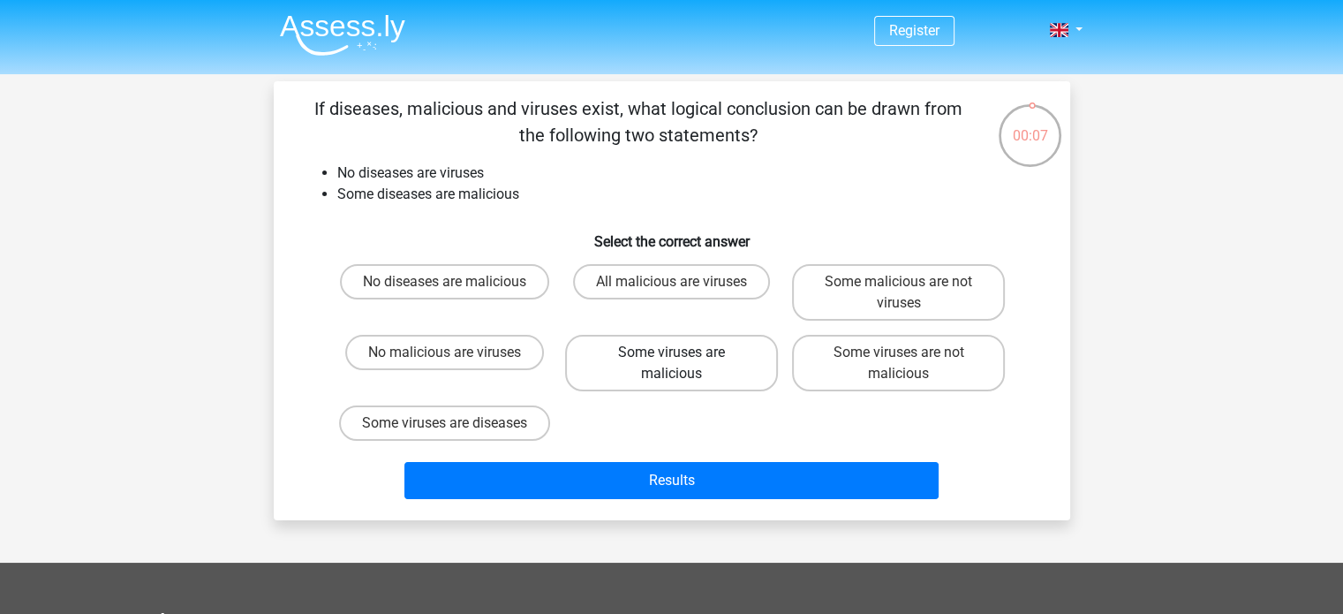
click at [679, 374] on label "Some viruses are malicious" at bounding box center [671, 363] width 213 height 57
click at [679, 364] on input "Some viruses are malicious" at bounding box center [676, 357] width 11 height 11
radio input "true"
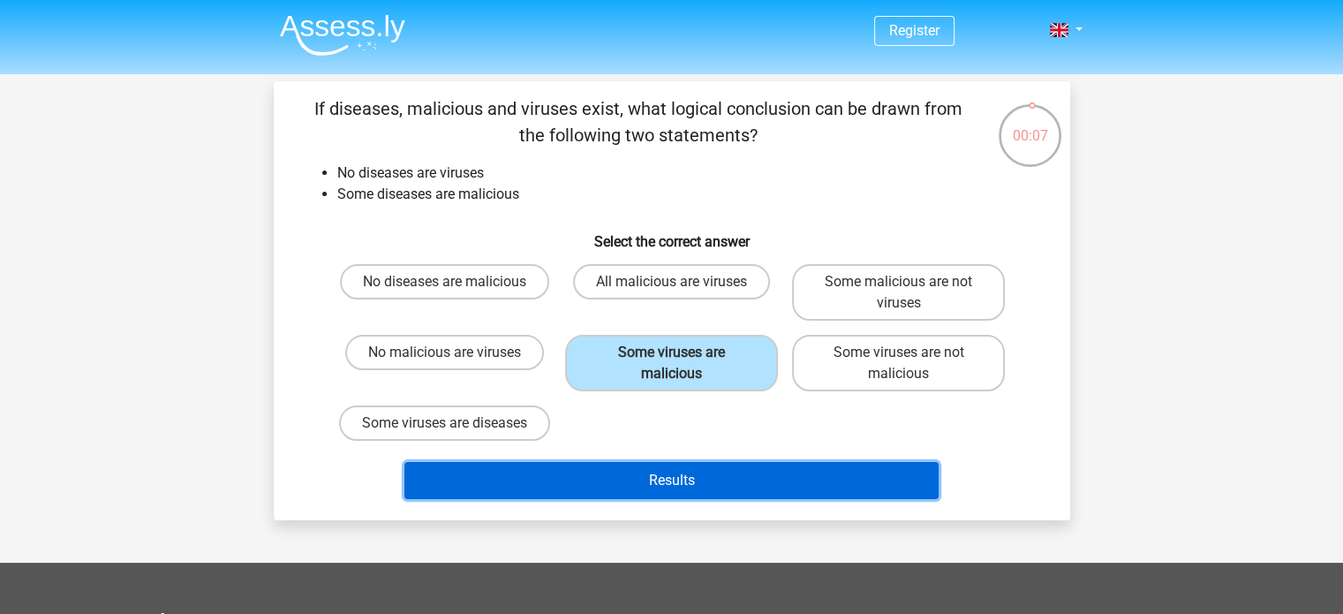
click at [703, 477] on button "Results" at bounding box center [671, 480] width 534 height 37
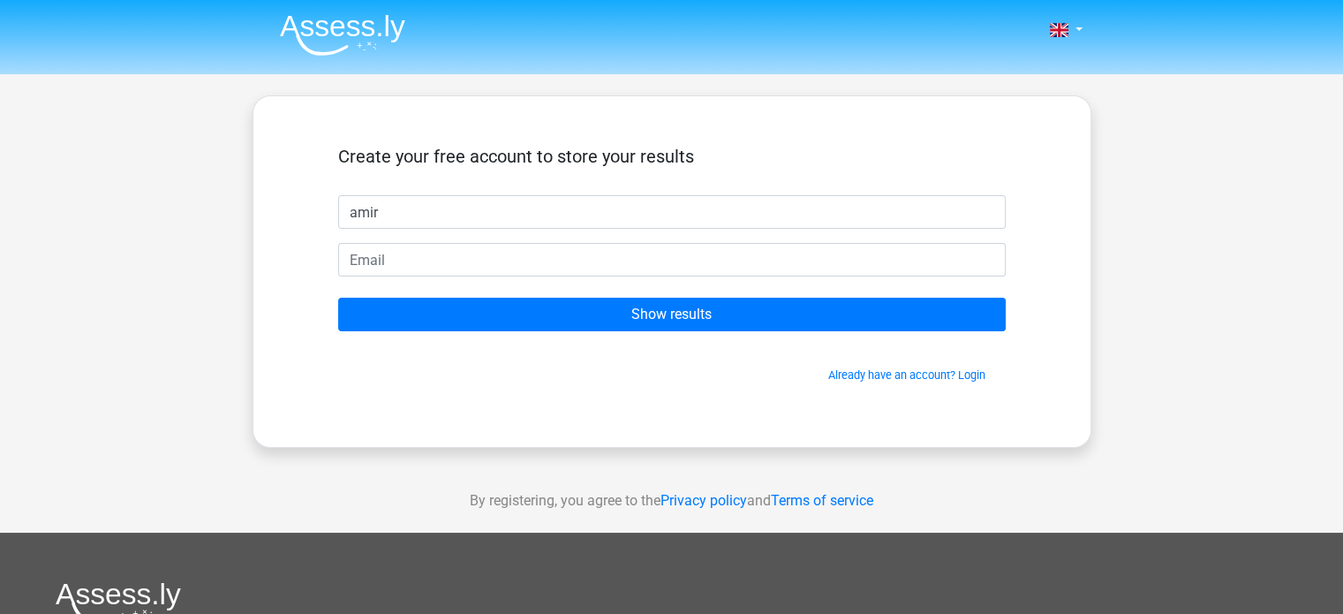
type input "amir"
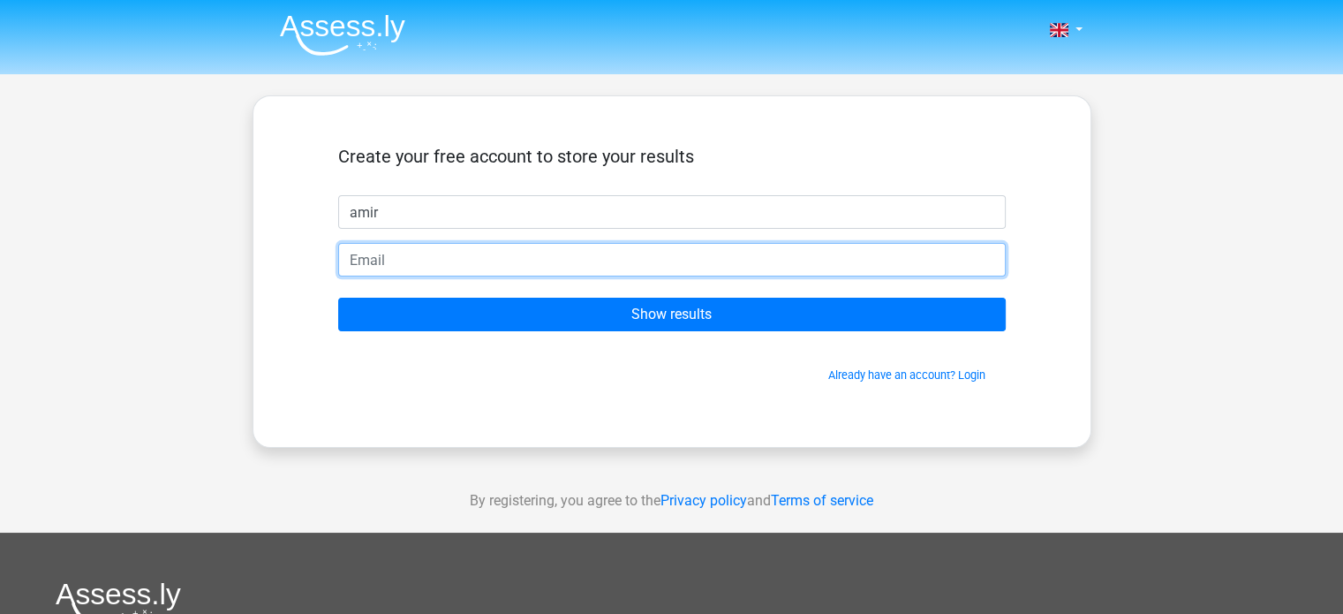
click at [534, 275] on input "email" at bounding box center [672, 260] width 668 height 34
type input "[EMAIL_ADDRESS][DOMAIN_NAME]"
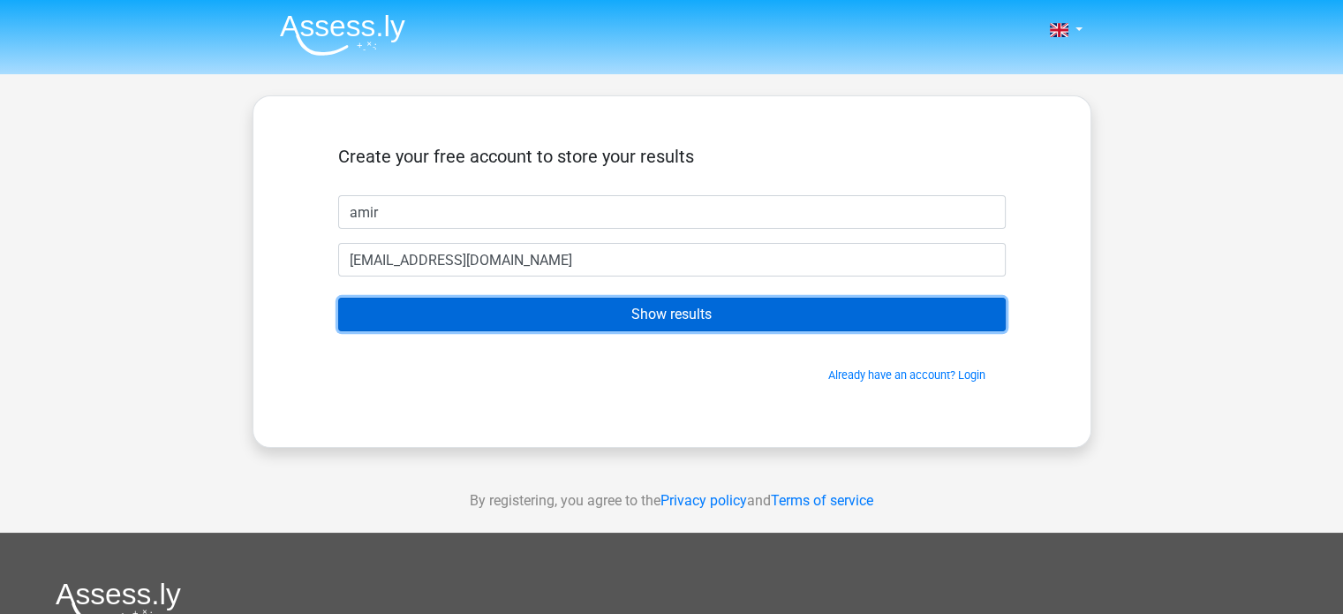
click at [577, 317] on input "Show results" at bounding box center [672, 315] width 668 height 34
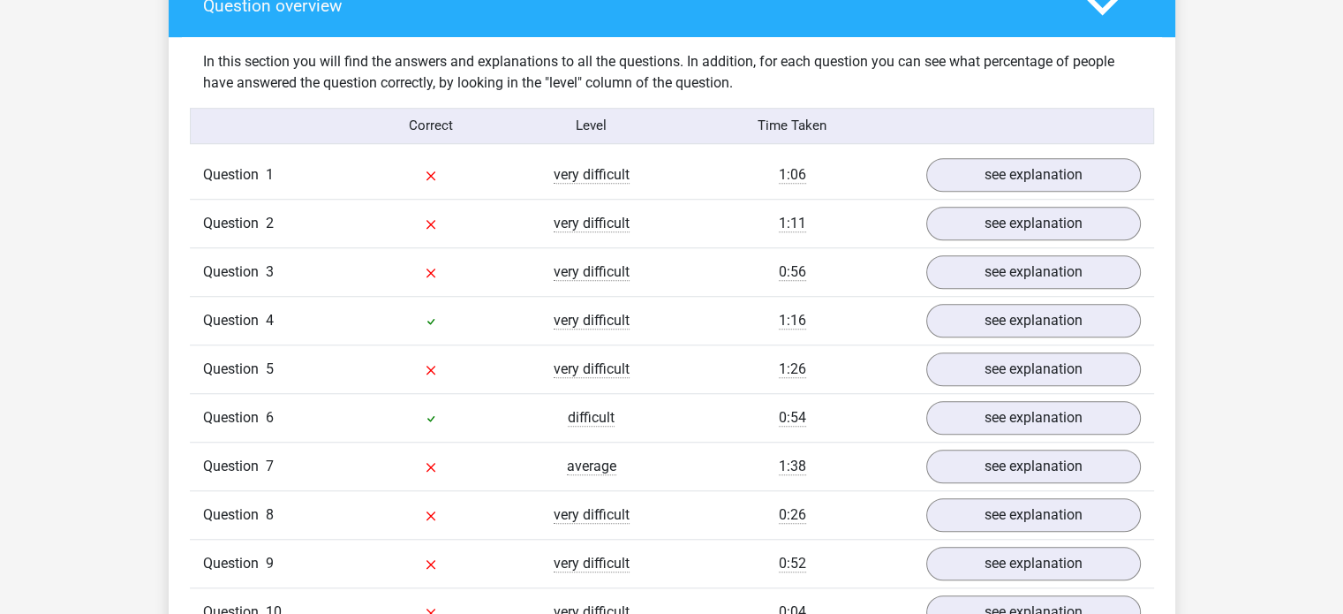
scroll to position [1325, 0]
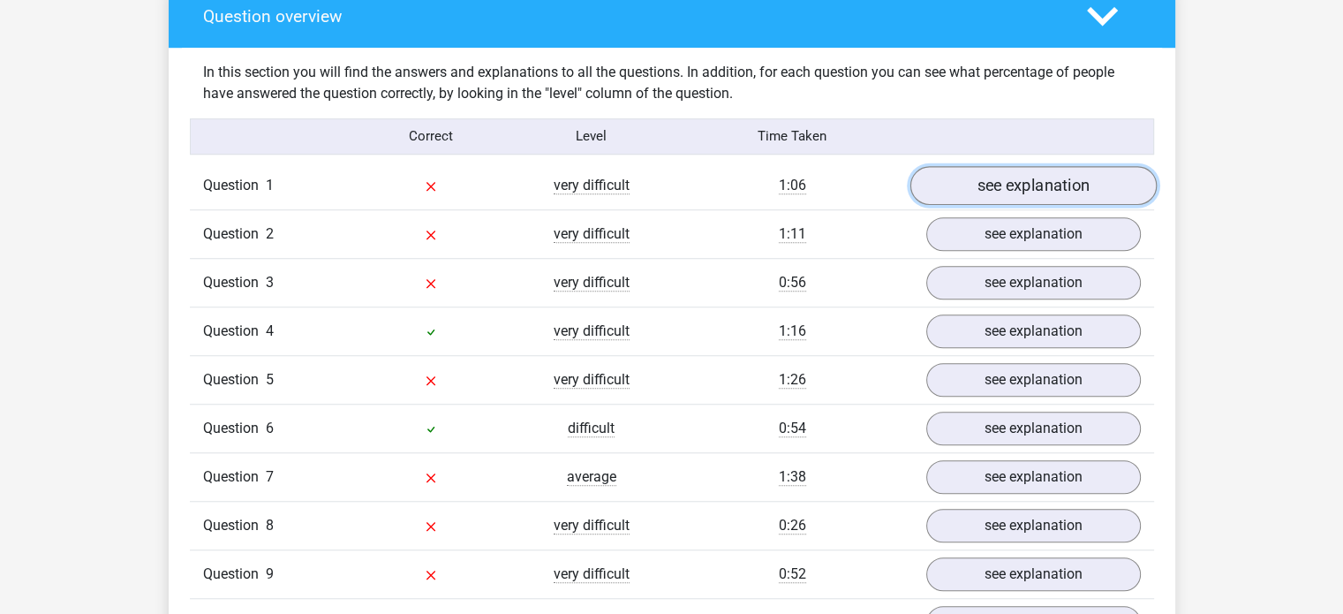
click at [1096, 191] on link "see explanation" at bounding box center [1033, 185] width 246 height 39
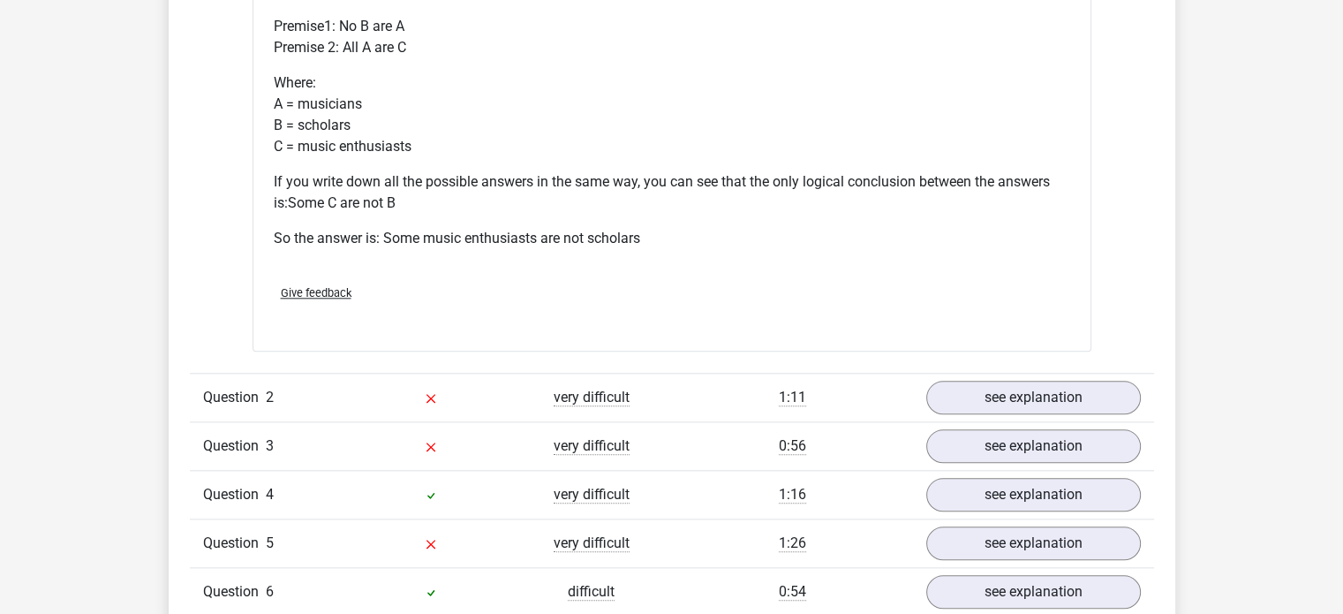
scroll to position [1855, 0]
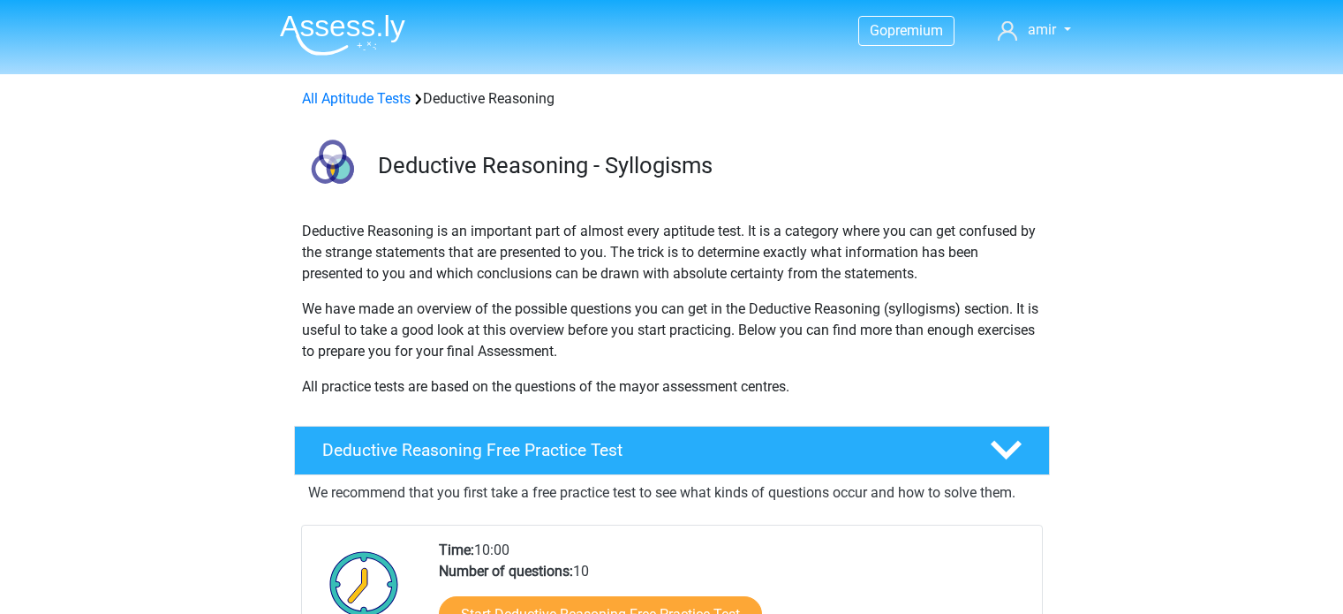
scroll to position [265, 0]
